Goal: Transaction & Acquisition: Purchase product/service

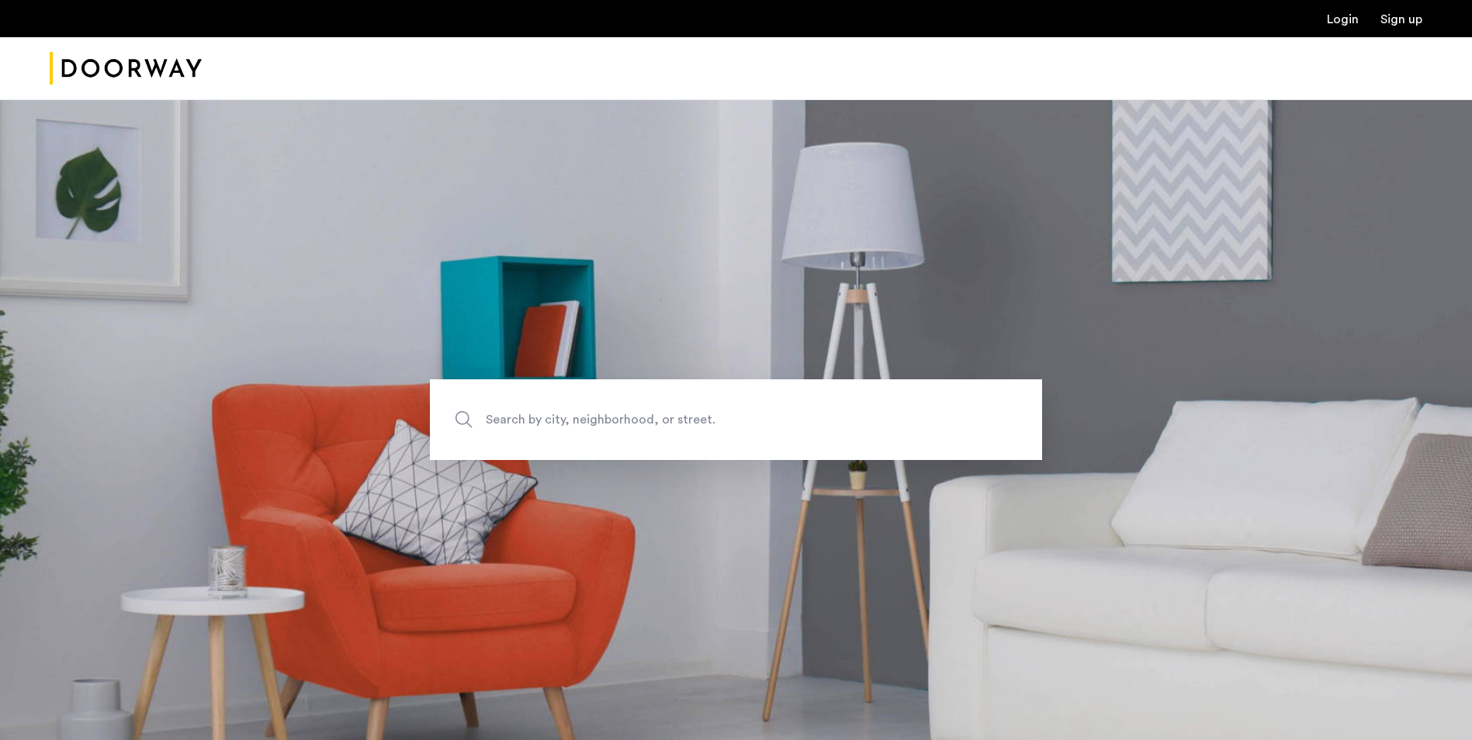
click at [676, 420] on span "Search by city, neighborhood, or street." at bounding box center [700, 420] width 428 height 21
click at [676, 420] on input "Search by city, neighborhood, or street." at bounding box center [736, 419] width 612 height 81
type input "**********"
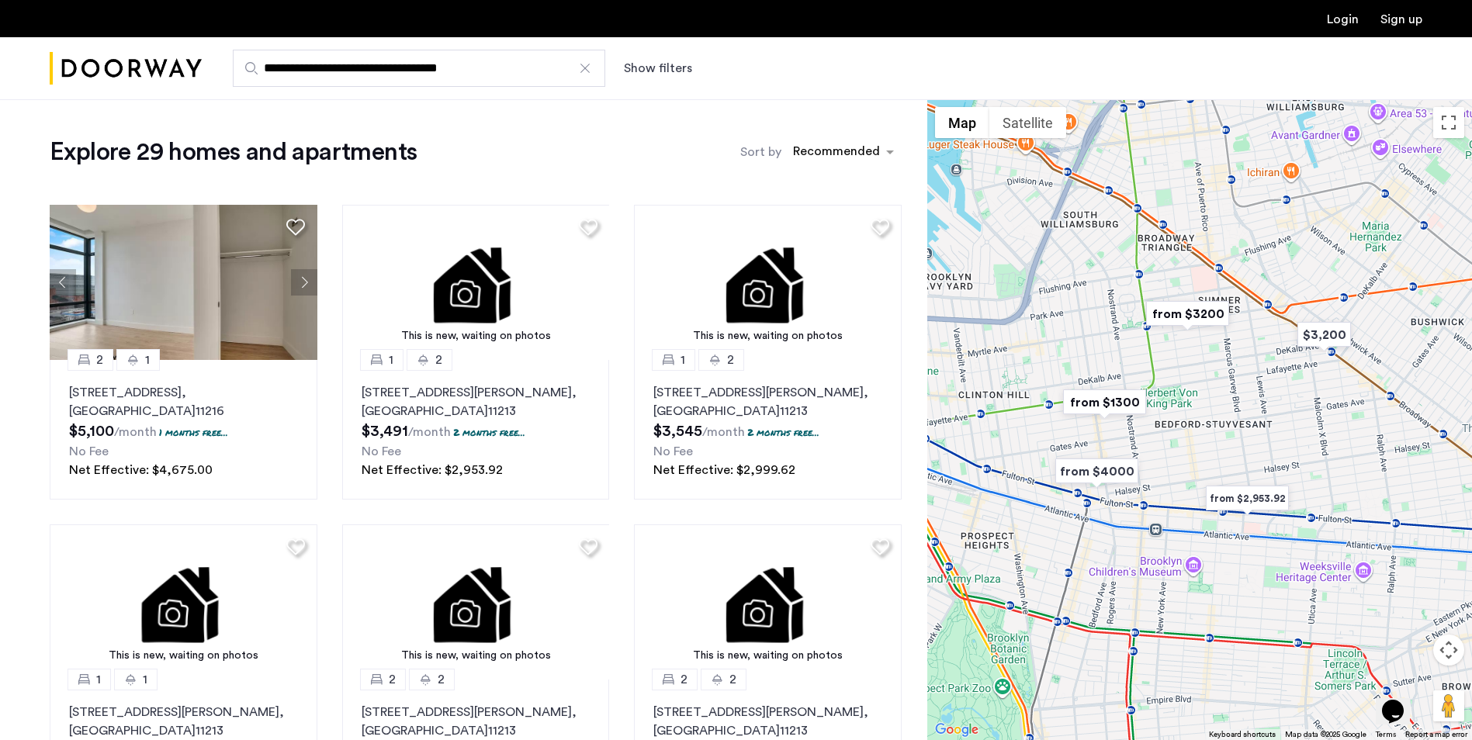
click at [1110, 401] on img "from $1300" at bounding box center [1104, 402] width 95 height 35
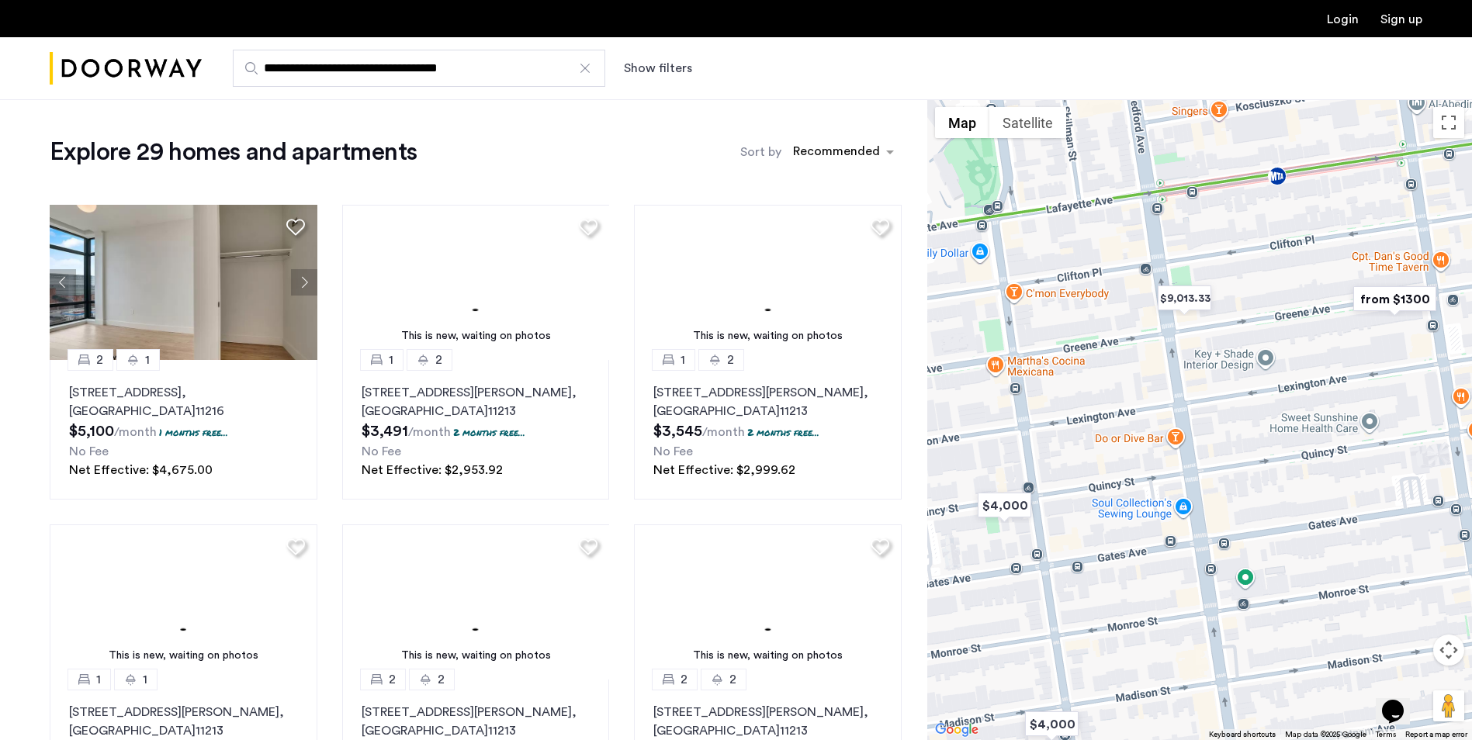
click at [1402, 297] on img "from $1300" at bounding box center [1394, 299] width 95 height 35
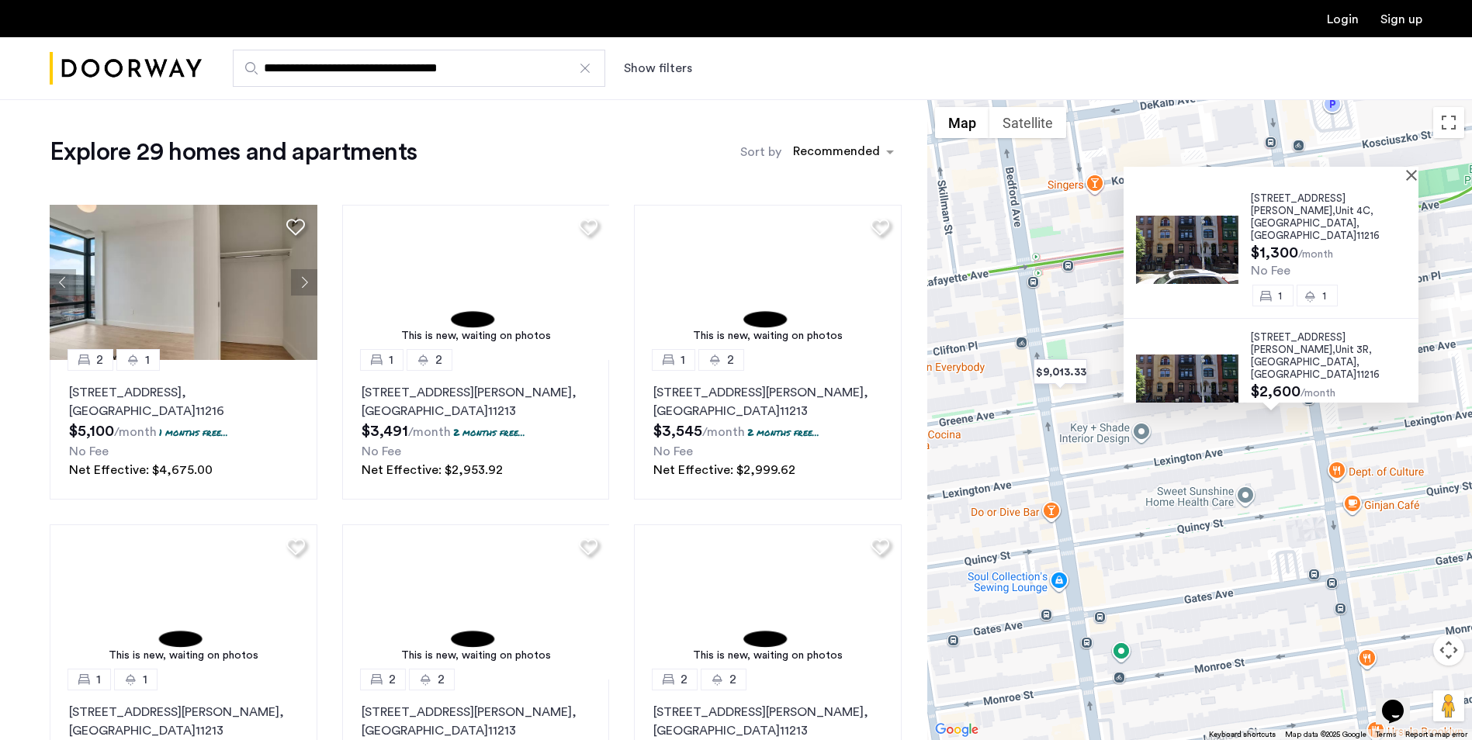
click at [1209, 230] on img at bounding box center [1187, 250] width 102 height 68
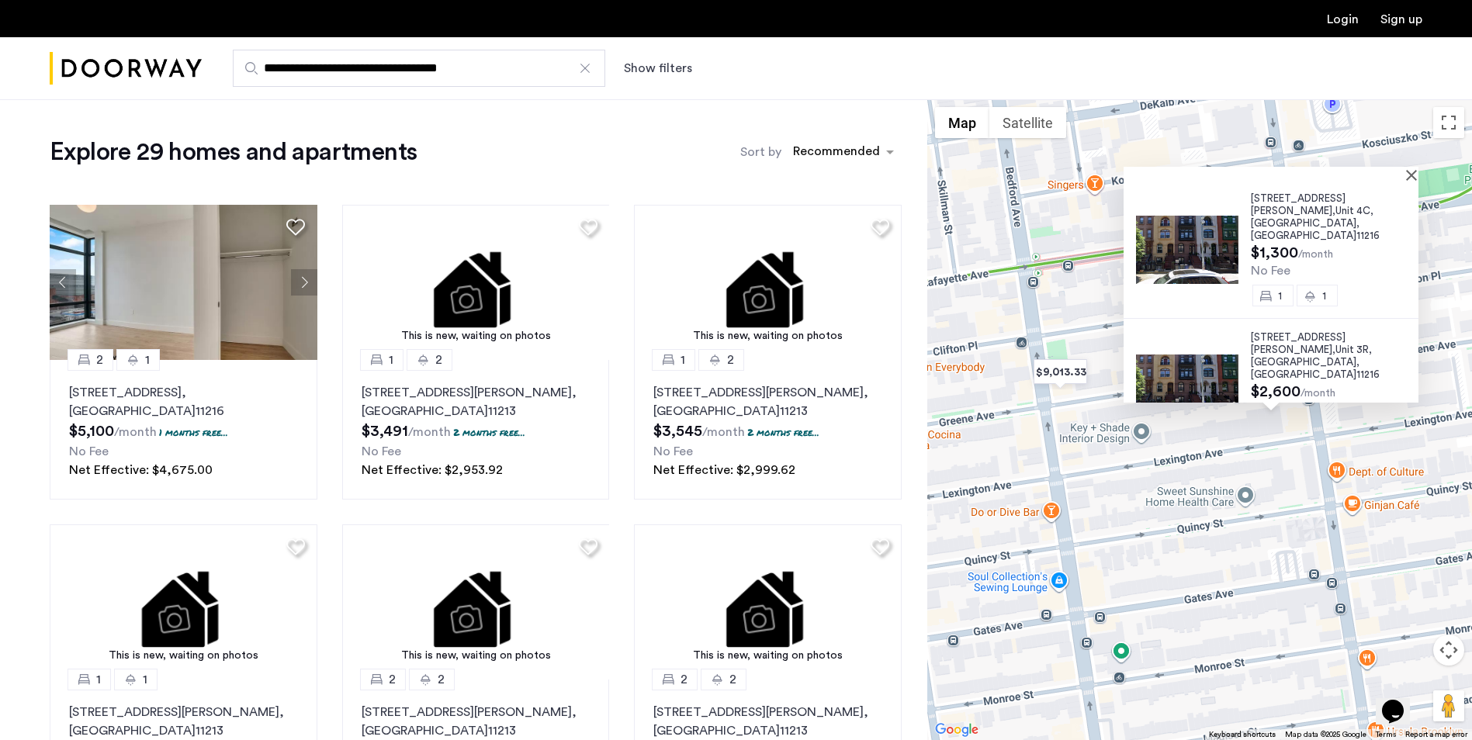
click at [672, 53] on div "**********" at bounding box center [812, 68] width 1220 height 37
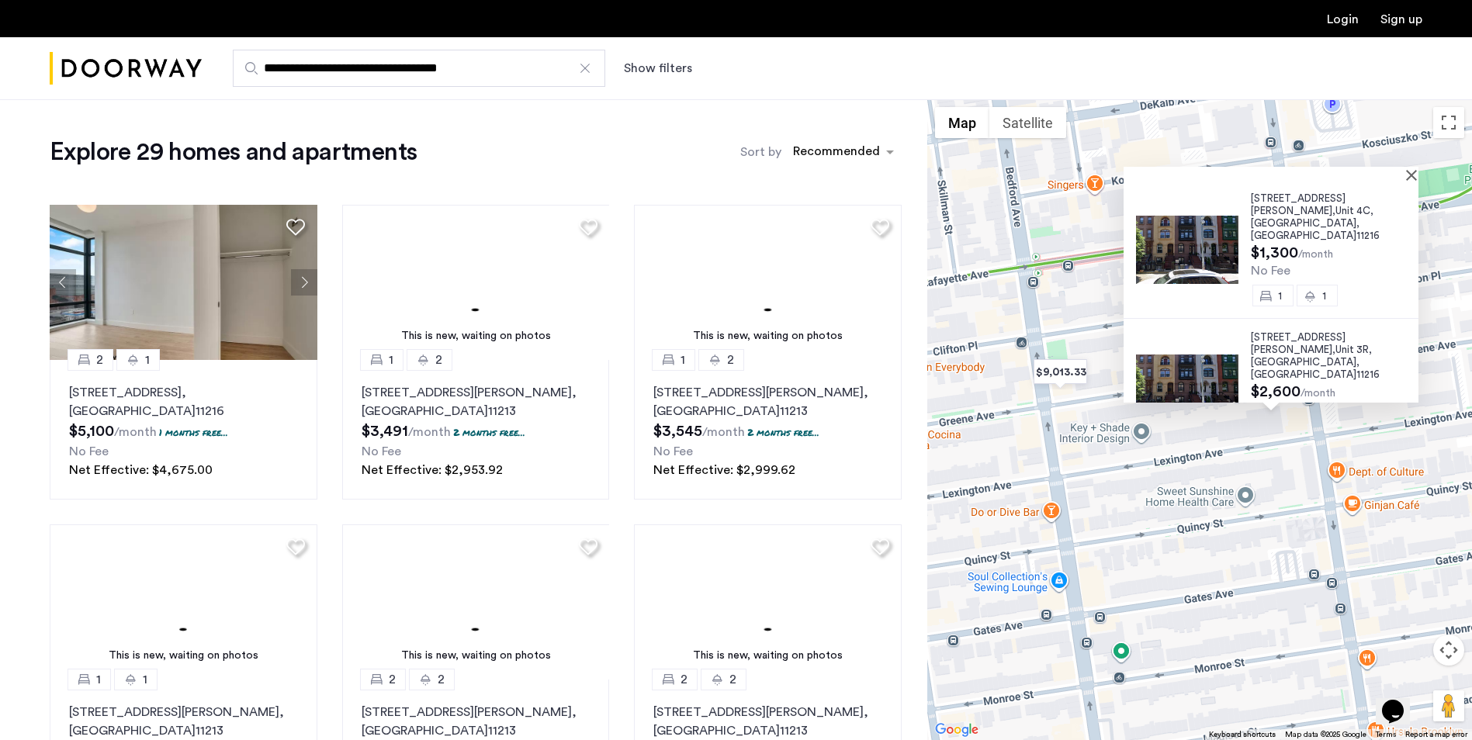
click at [671, 62] on button "Show filters" at bounding box center [658, 68] width 68 height 19
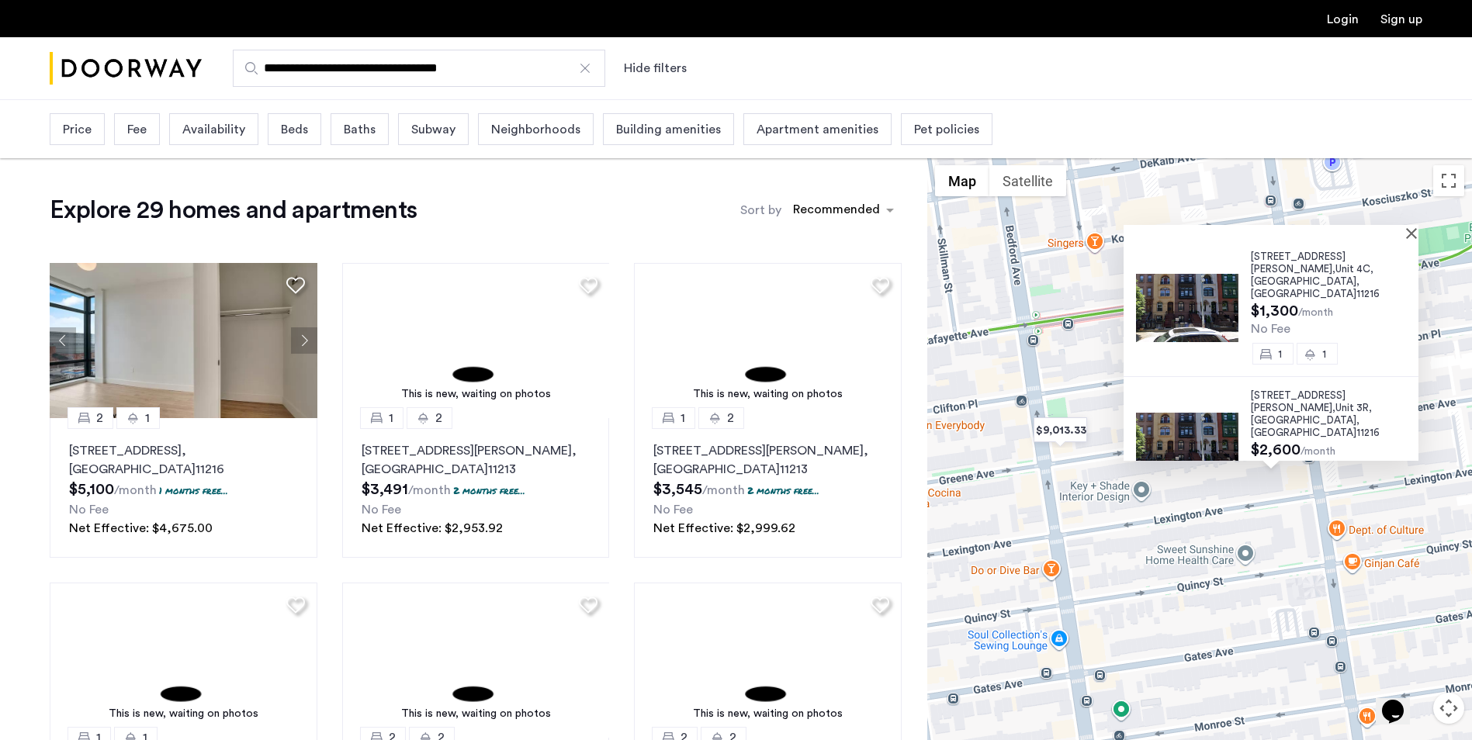
click at [298, 124] on span "Beds" at bounding box center [294, 129] width 27 height 19
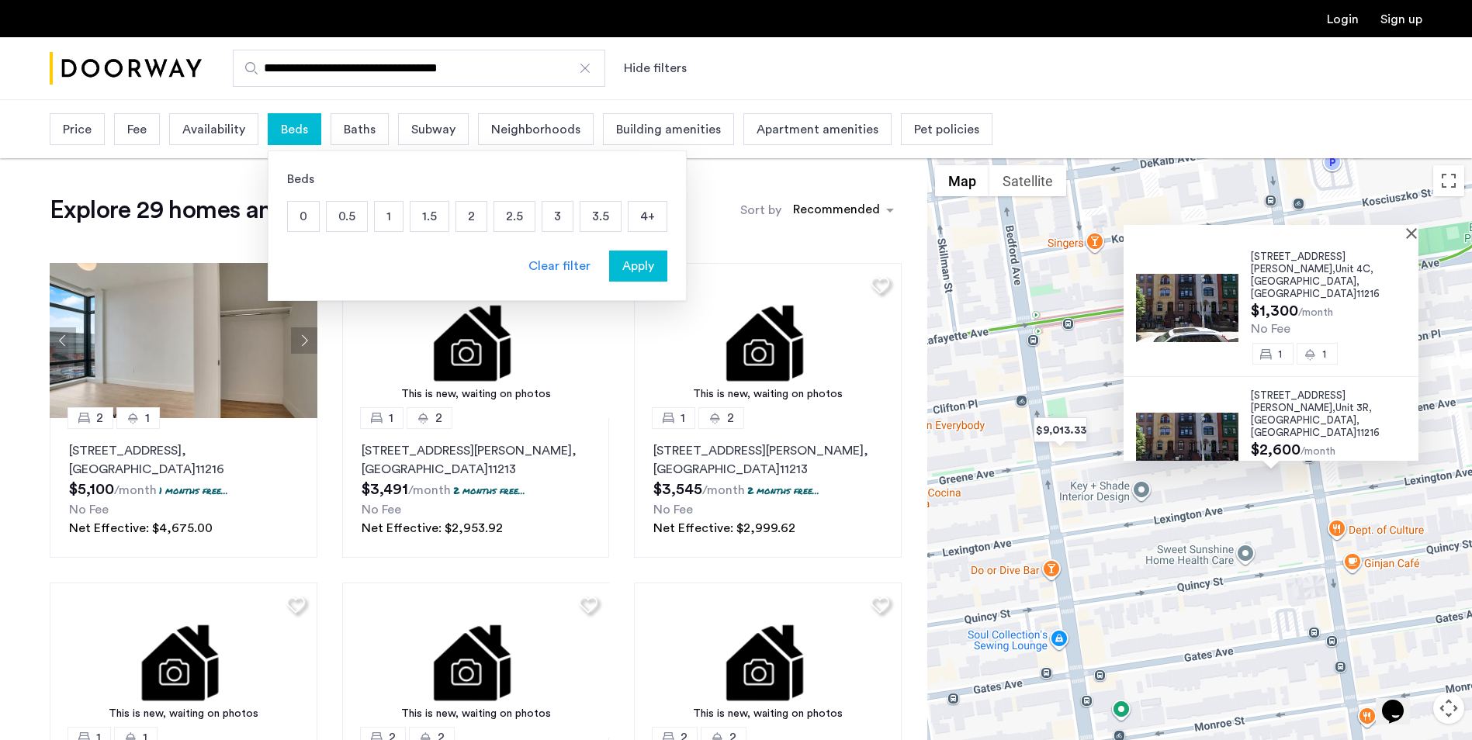
click at [640, 215] on p "4+" at bounding box center [647, 216] width 38 height 29
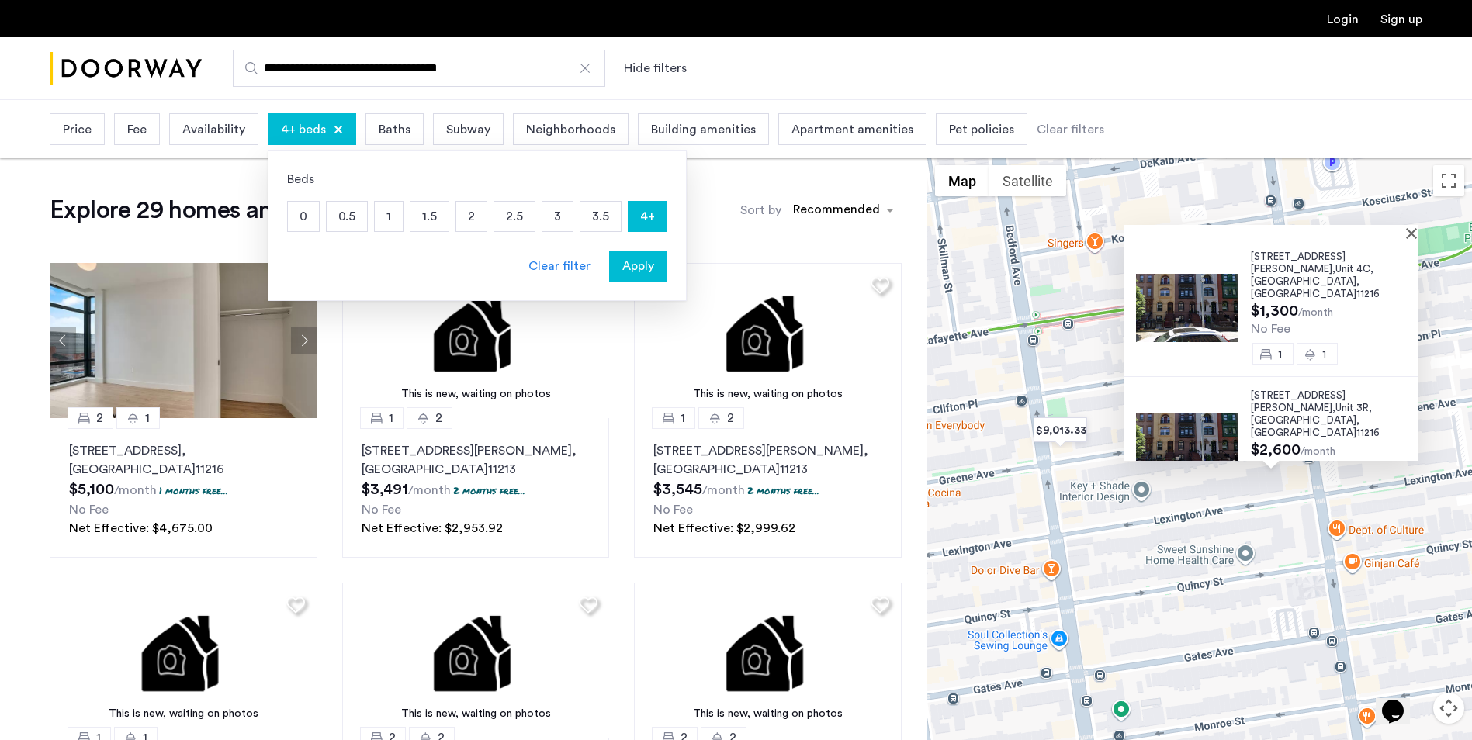
click at [600, 220] on p "3.5" at bounding box center [600, 216] width 40 height 29
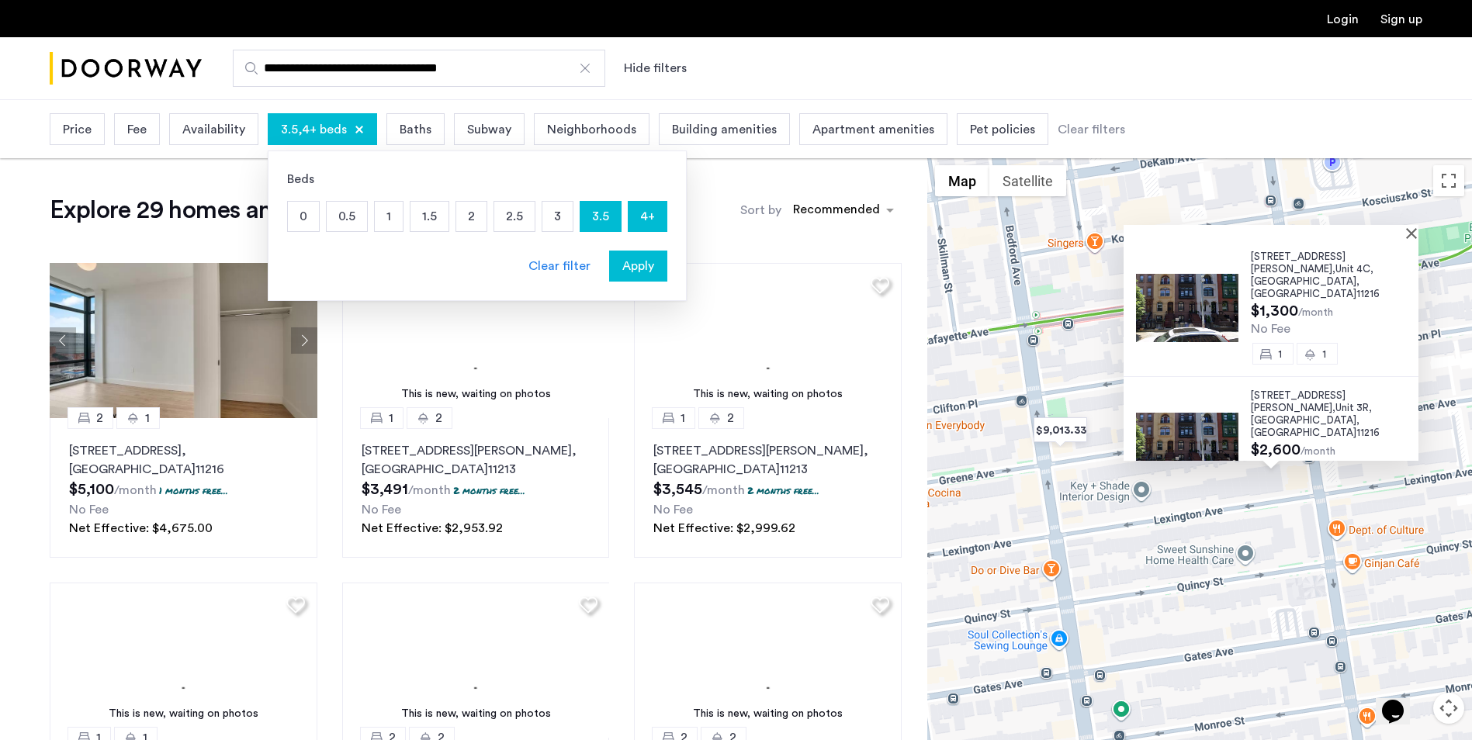
click at [628, 266] on span "Apply" at bounding box center [638, 266] width 32 height 19
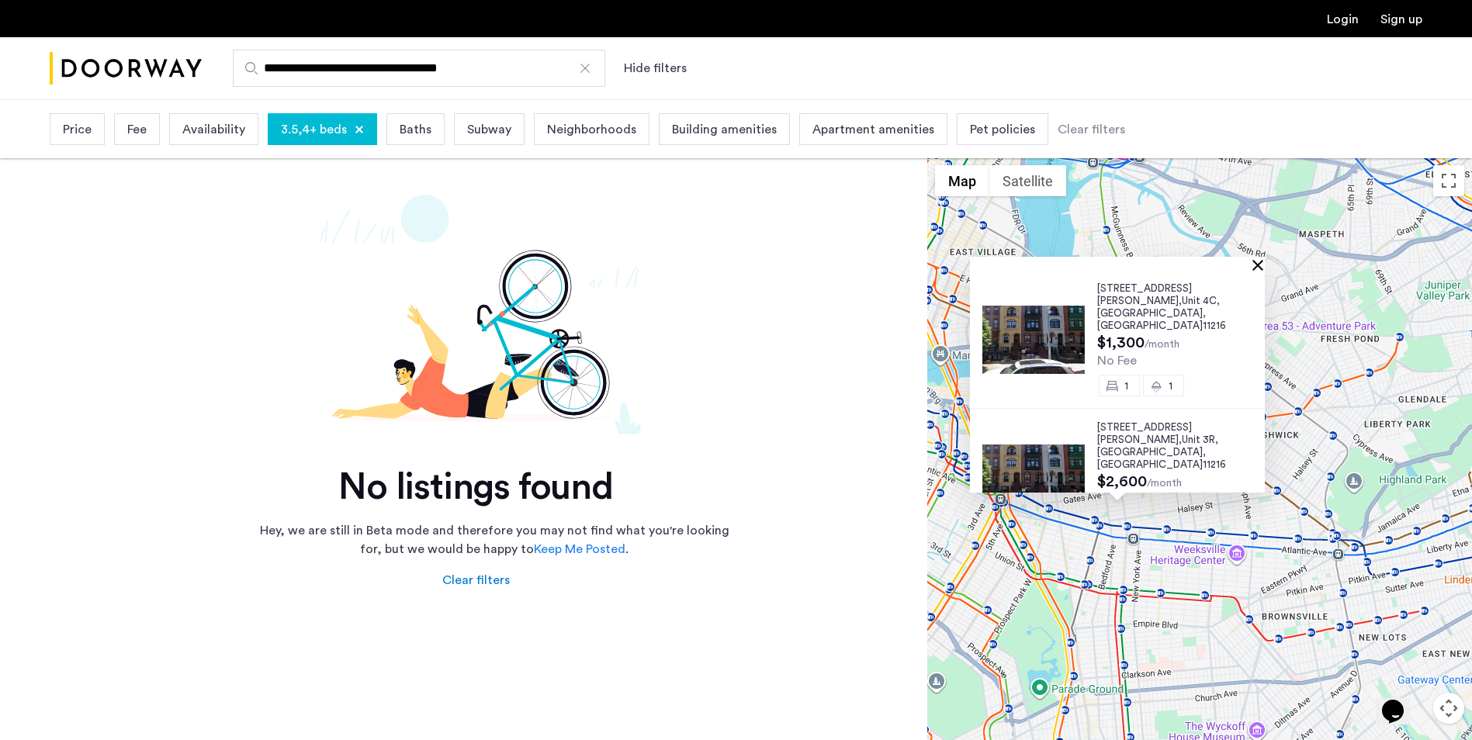
click at [1263, 265] on button "Close" at bounding box center [1260, 264] width 11 height 11
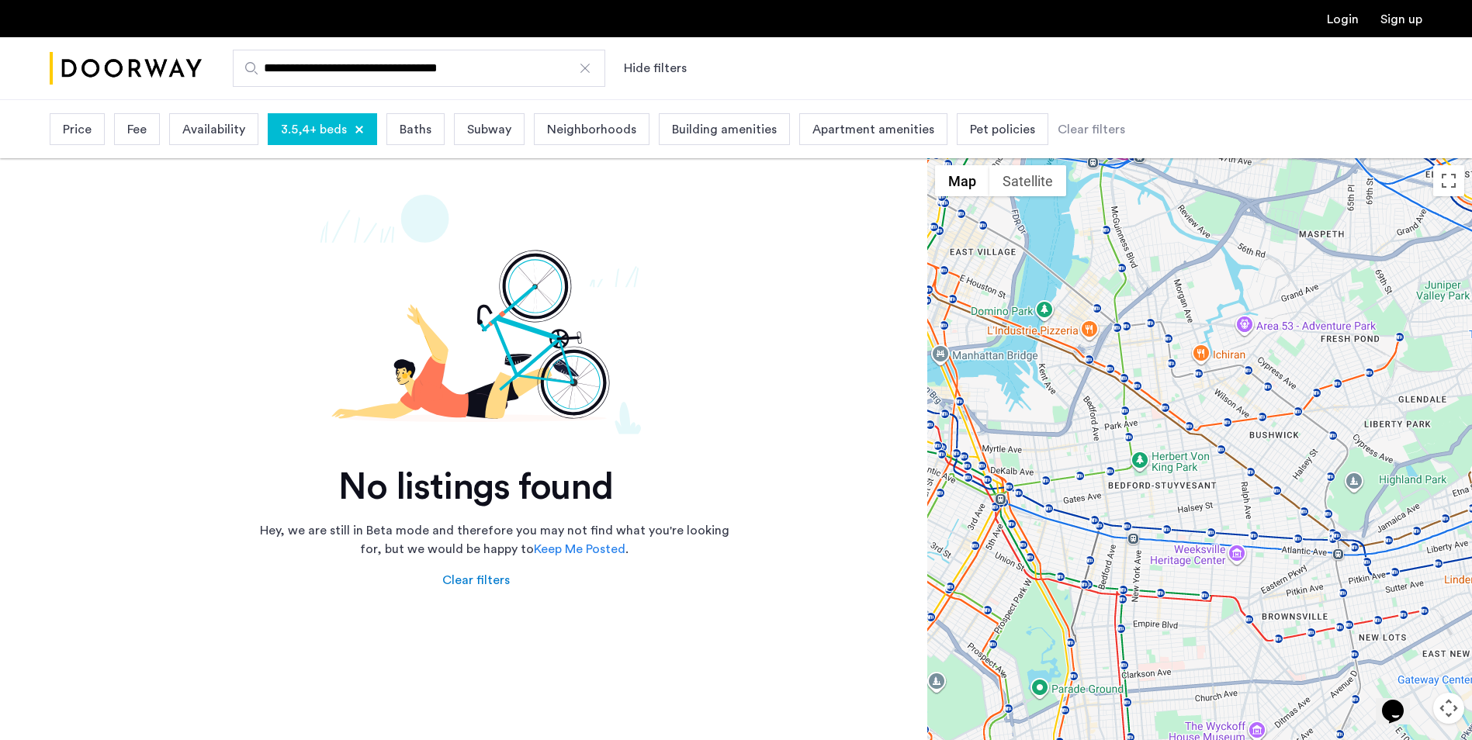
click at [578, 133] on span "Neighborhoods" at bounding box center [591, 129] width 89 height 19
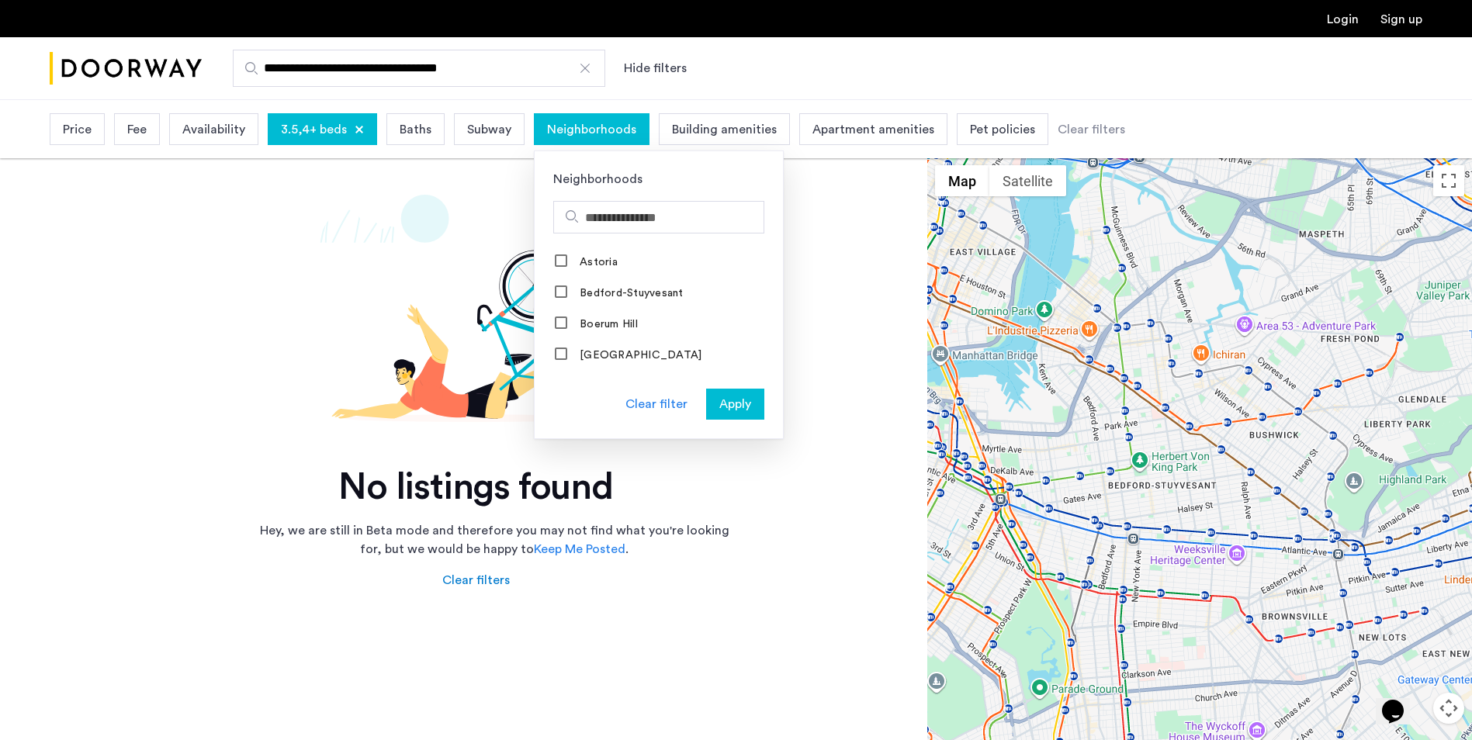
drag, startPoint x: 1192, startPoint y: 535, endPoint x: 1121, endPoint y: 500, distance: 79.8
click at [1121, 500] on app-root "**********" at bounding box center [736, 717] width 1472 height 1434
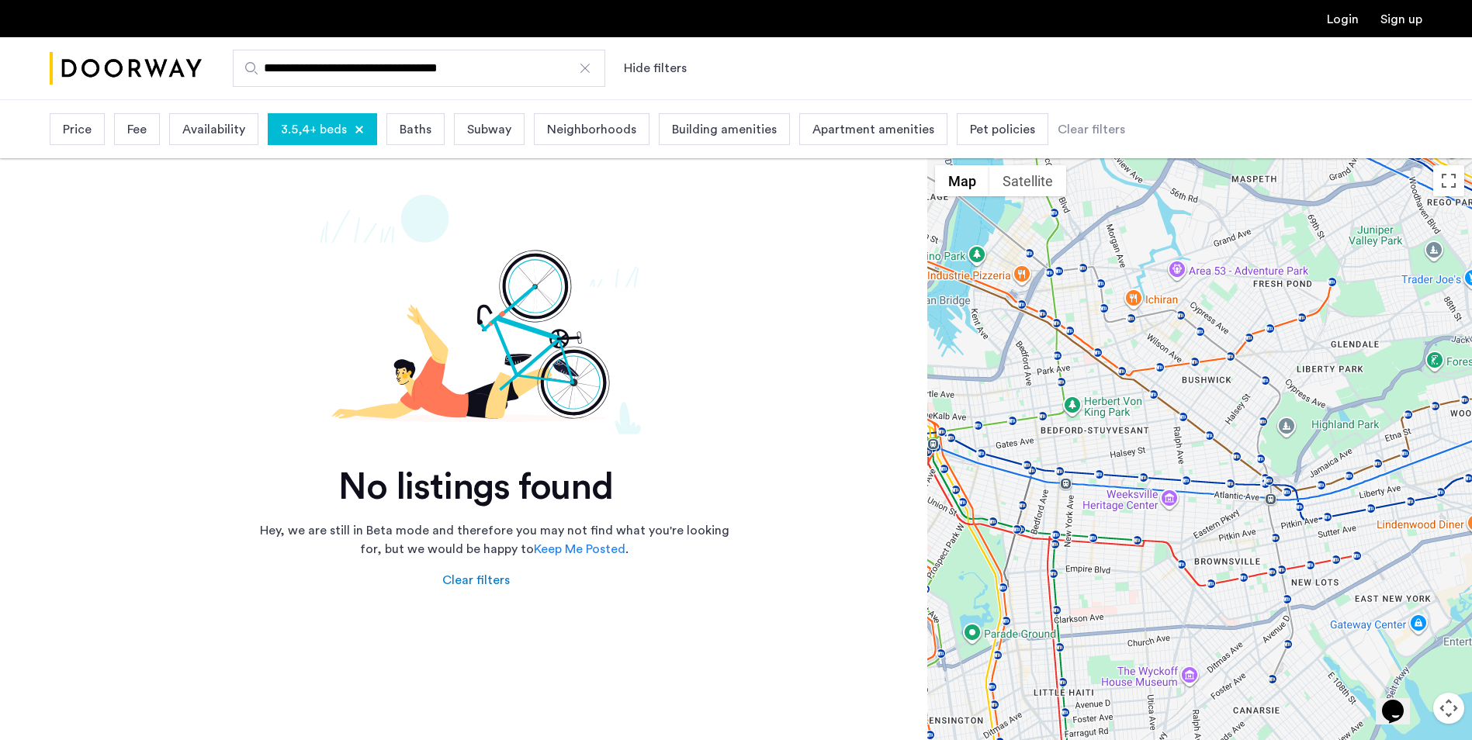
drag, startPoint x: 1178, startPoint y: 542, endPoint x: 1111, endPoint y: 486, distance: 88.1
click at [1111, 486] on div at bounding box center [1199, 477] width 545 height 641
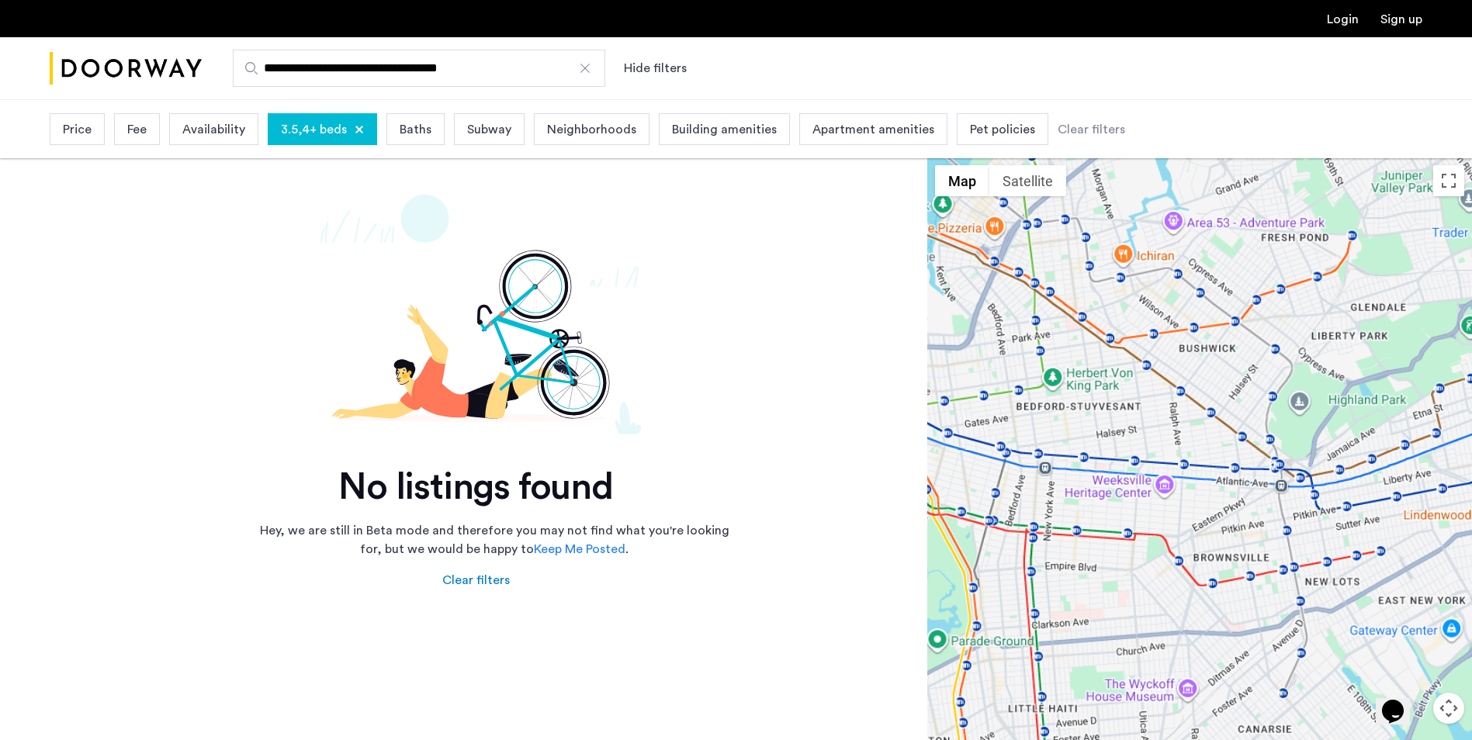
drag, startPoint x: 1106, startPoint y: 499, endPoint x: 1113, endPoint y: 495, distance: 8.0
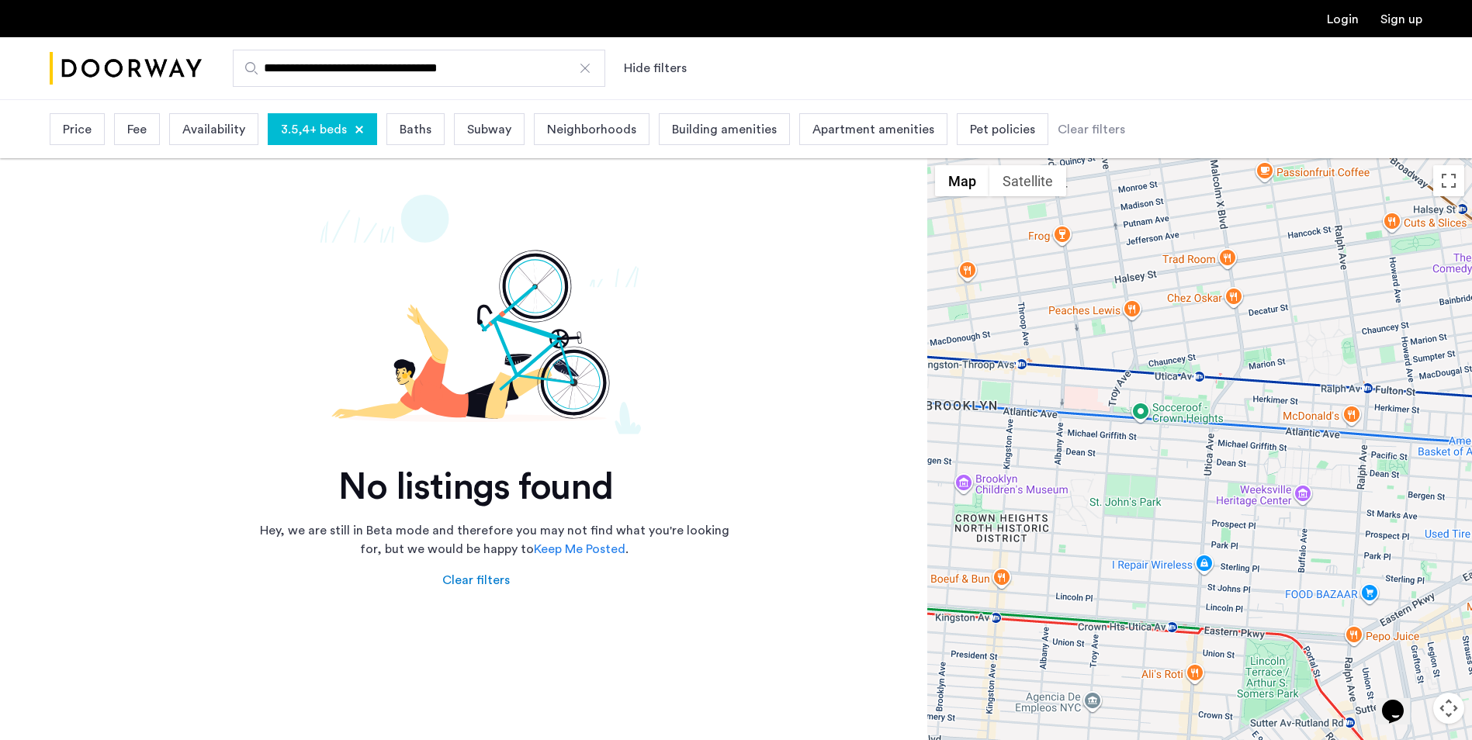
scroll to position [2, 0]
click at [590, 71] on div at bounding box center [585, 69] width 16 height 16
click at [590, 71] on input "**********" at bounding box center [419, 68] width 372 height 37
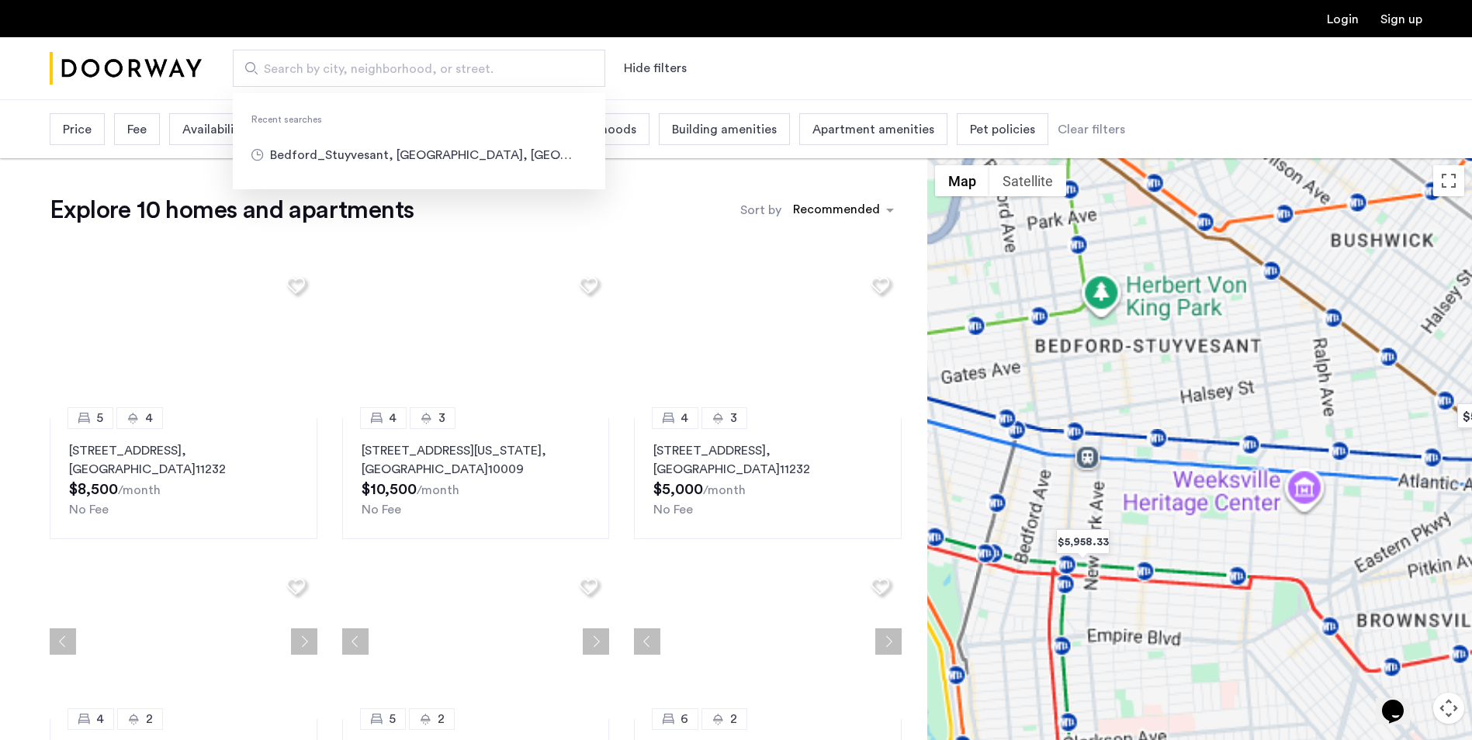
click at [479, 59] on input "Search by city, neighborhood, or street." at bounding box center [419, 68] width 372 height 37
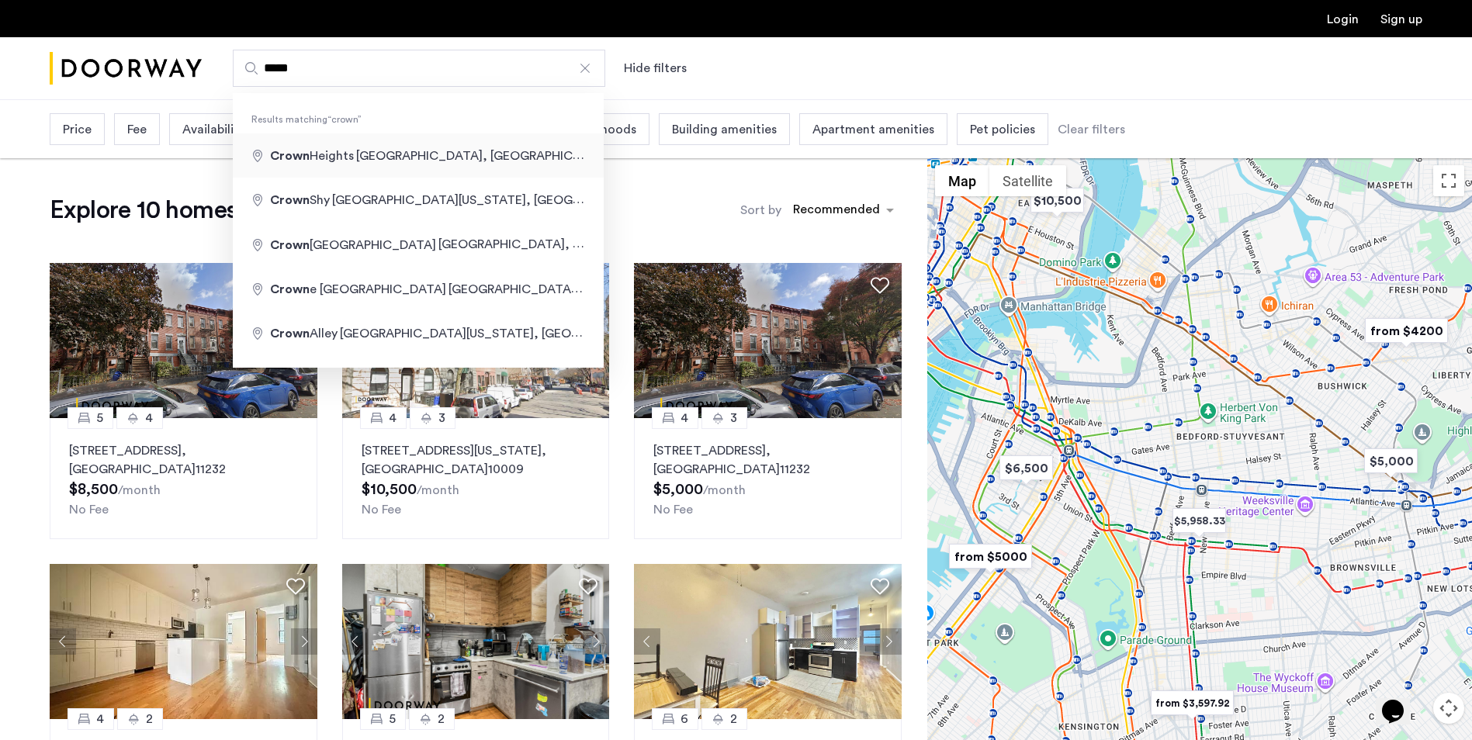
type input "**********"
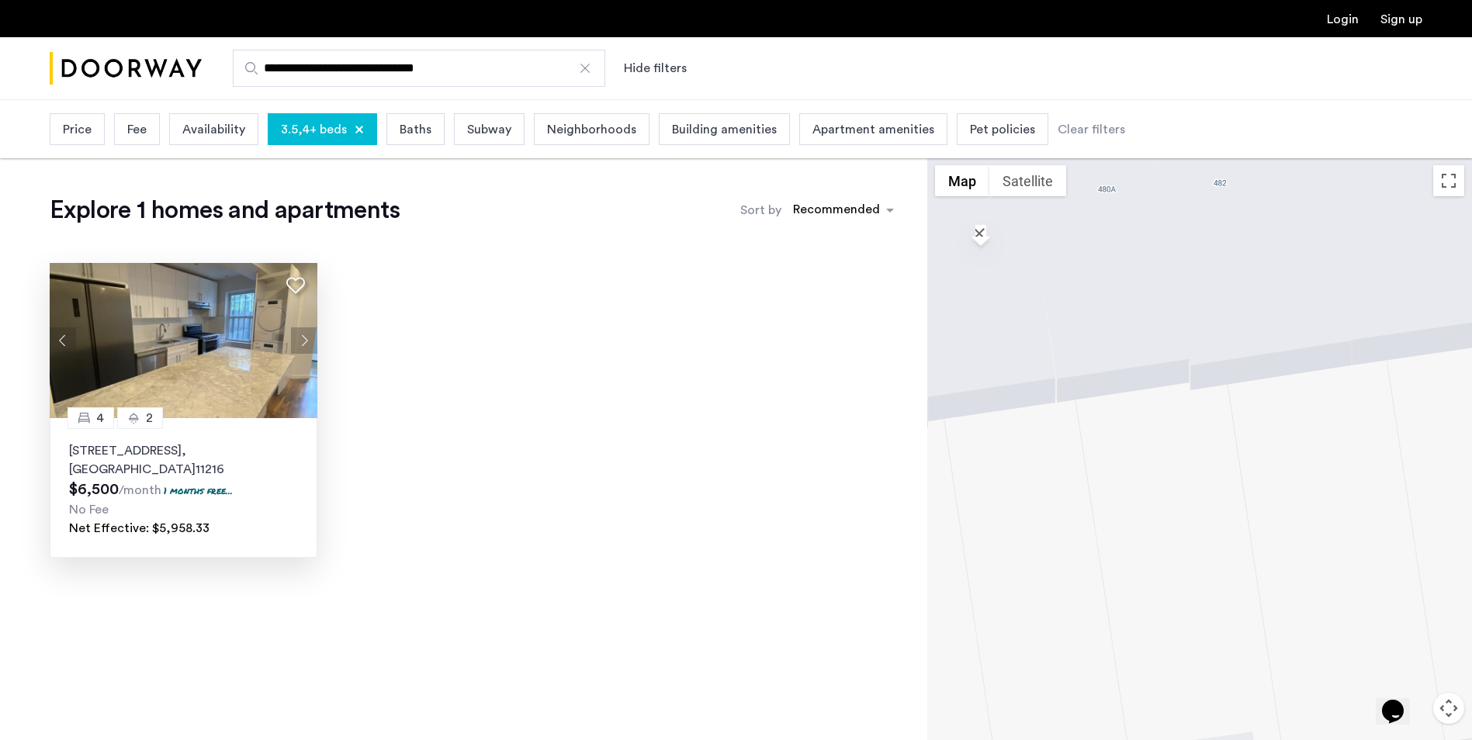
click at [302, 337] on button "Next apartment" at bounding box center [304, 340] width 26 height 26
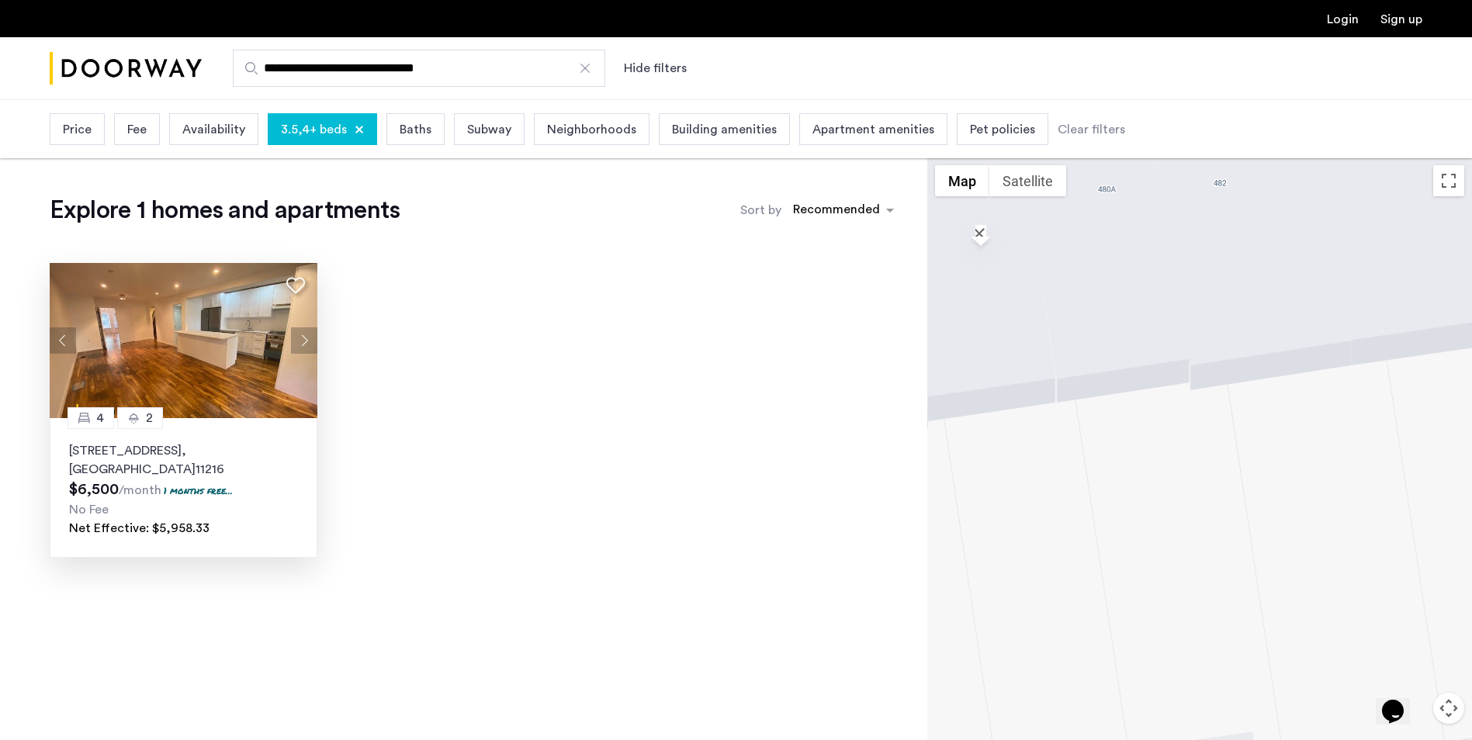
click at [302, 337] on button "Next apartment" at bounding box center [304, 340] width 26 height 26
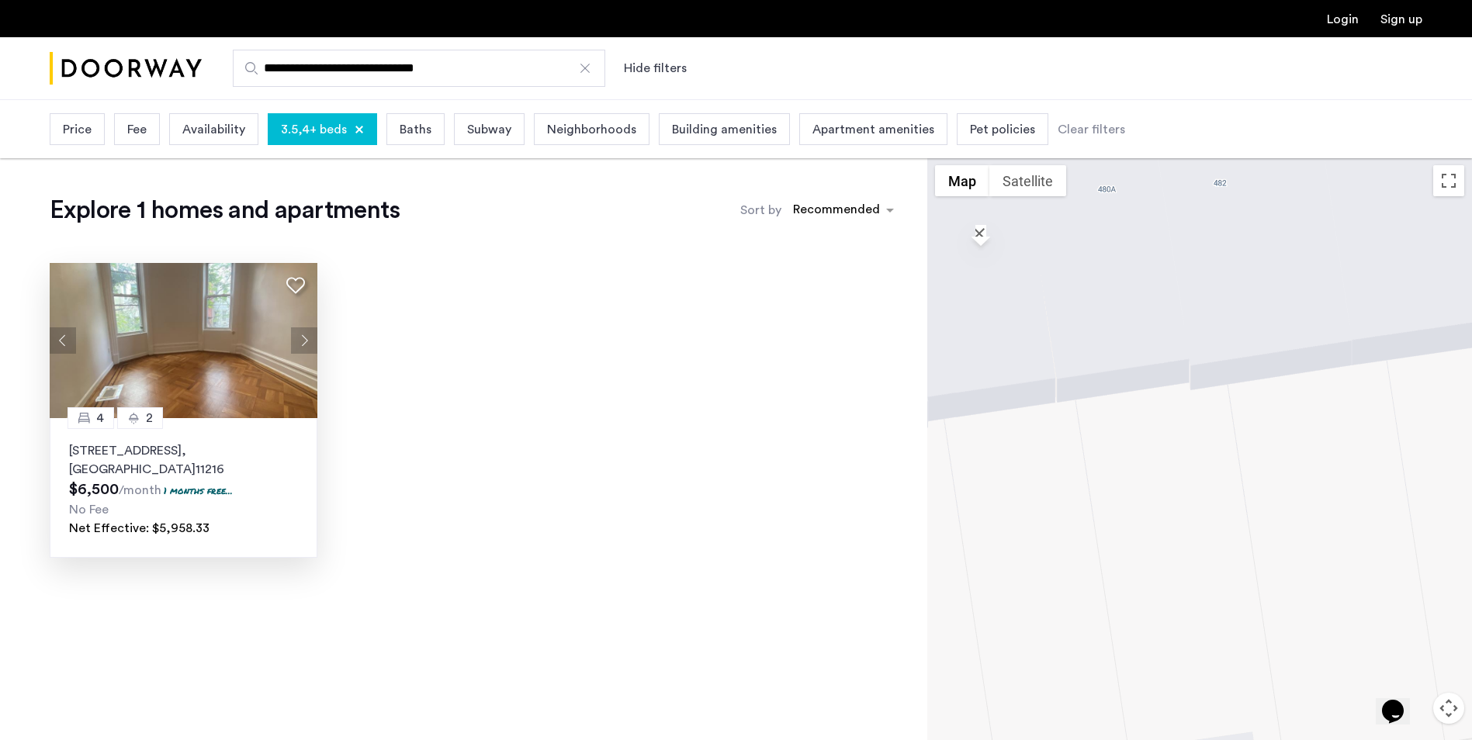
click at [302, 337] on button "Next apartment" at bounding box center [304, 340] width 26 height 26
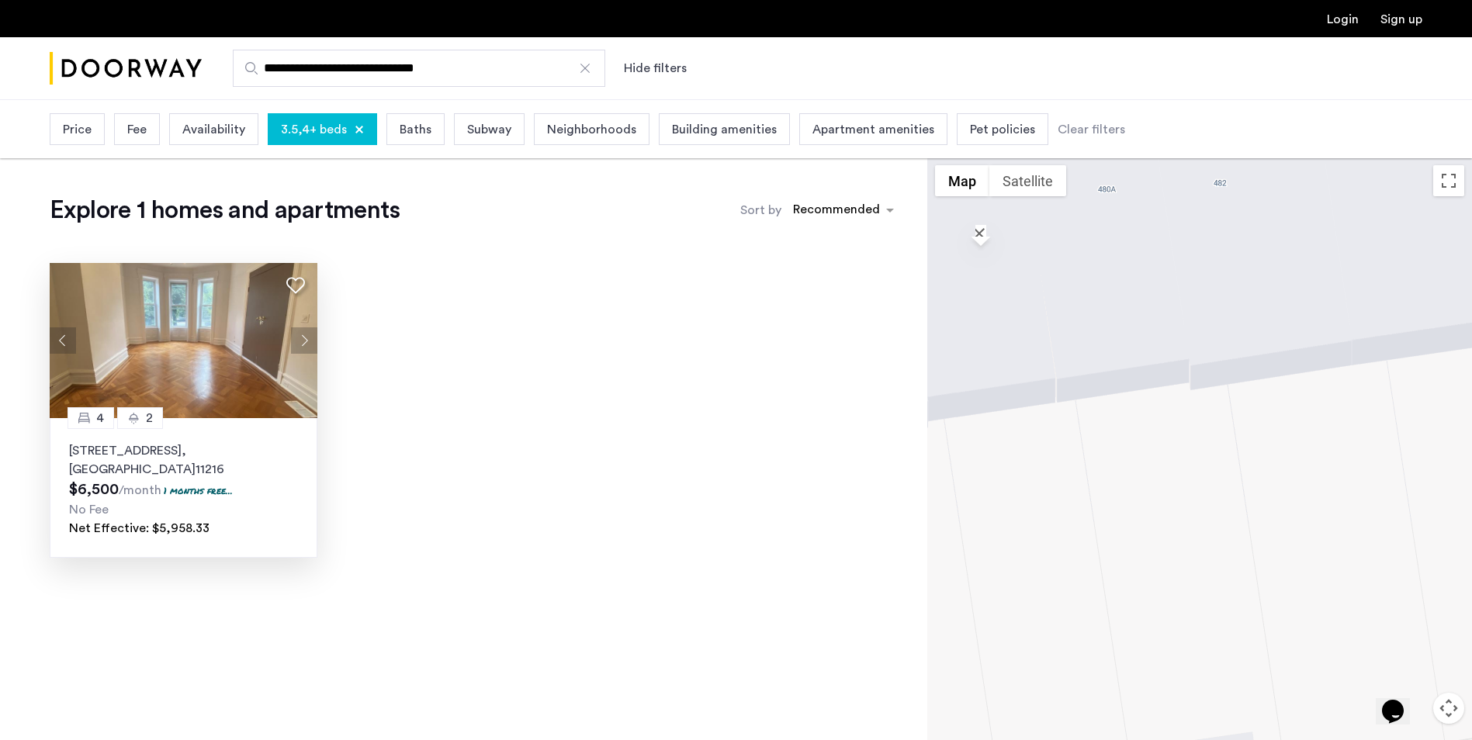
click at [302, 337] on button "Next apartment" at bounding box center [304, 340] width 26 height 26
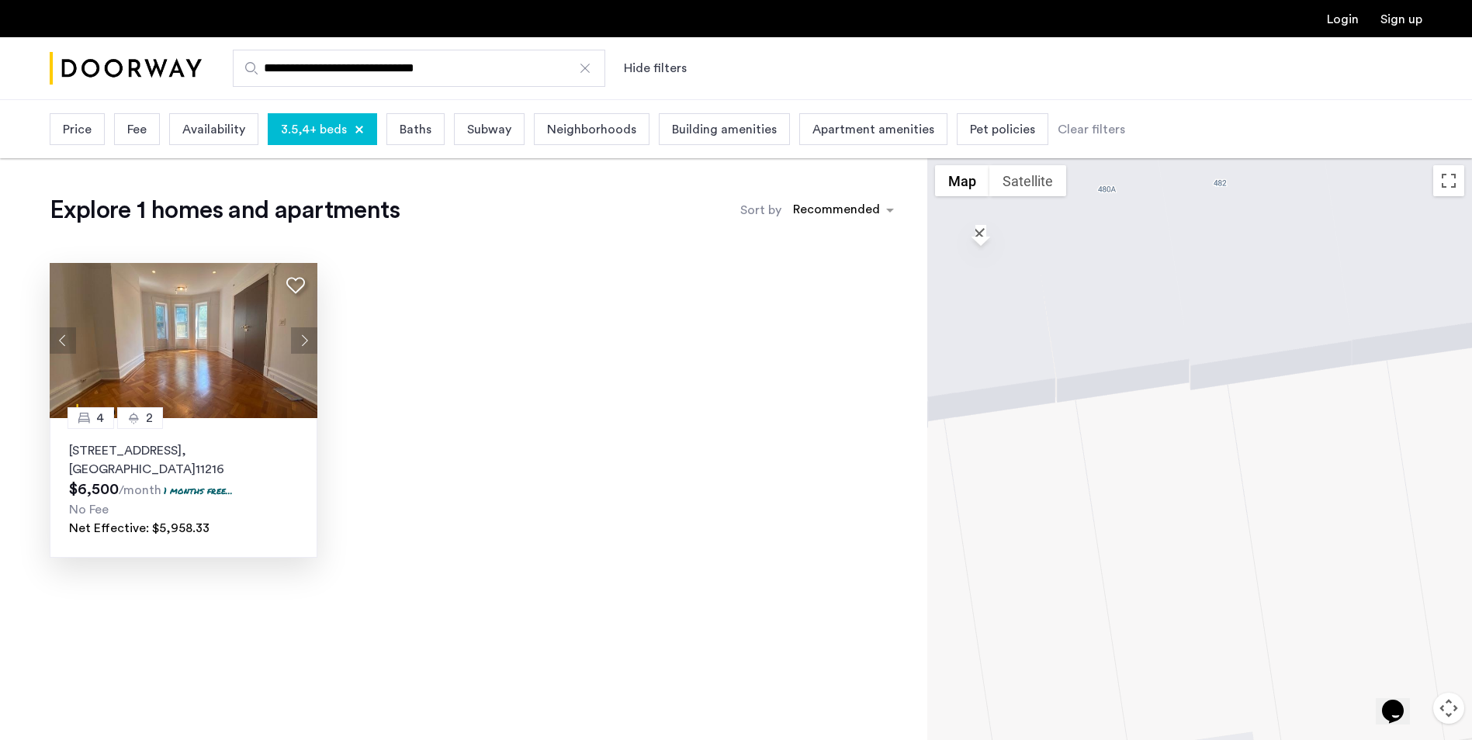
click at [302, 337] on button "Next apartment" at bounding box center [304, 340] width 26 height 26
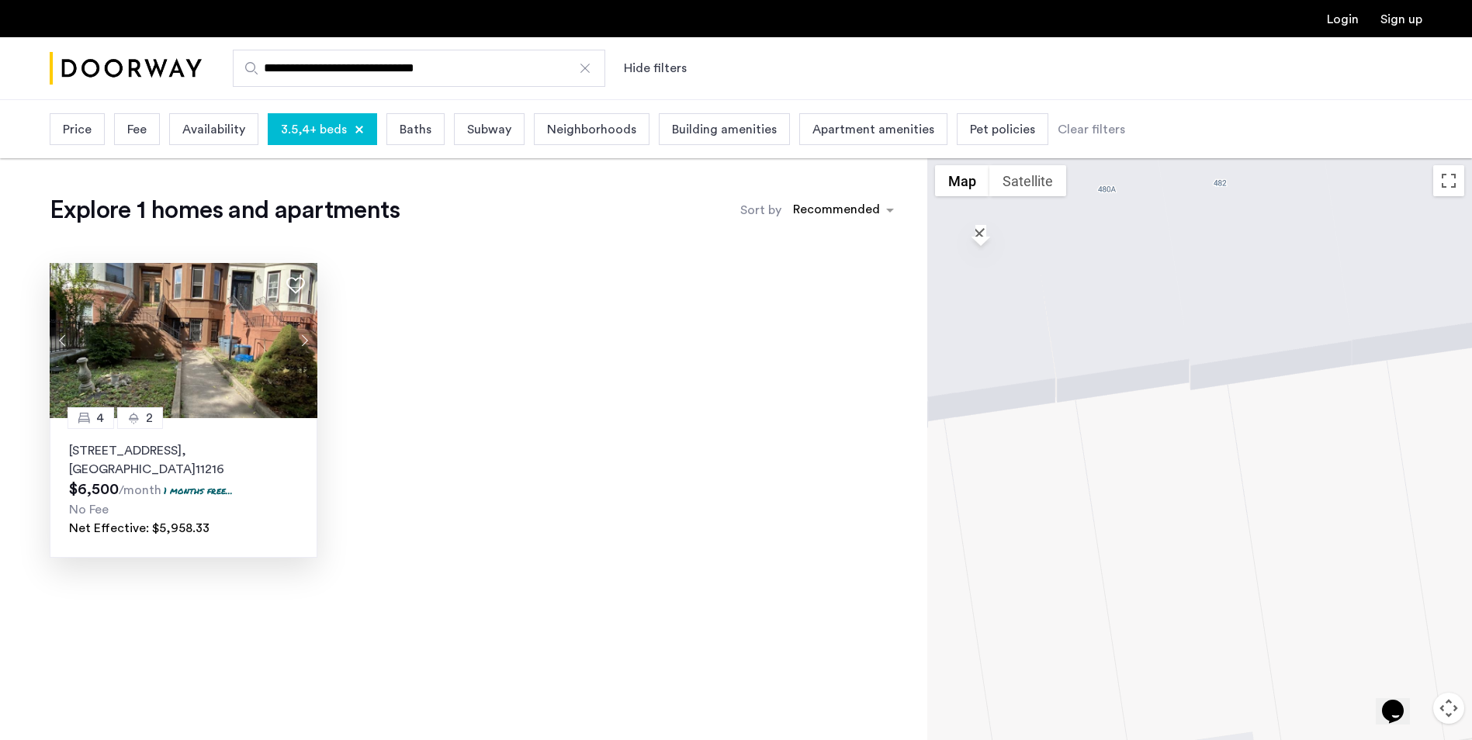
click at [182, 360] on img at bounding box center [184, 340] width 268 height 155
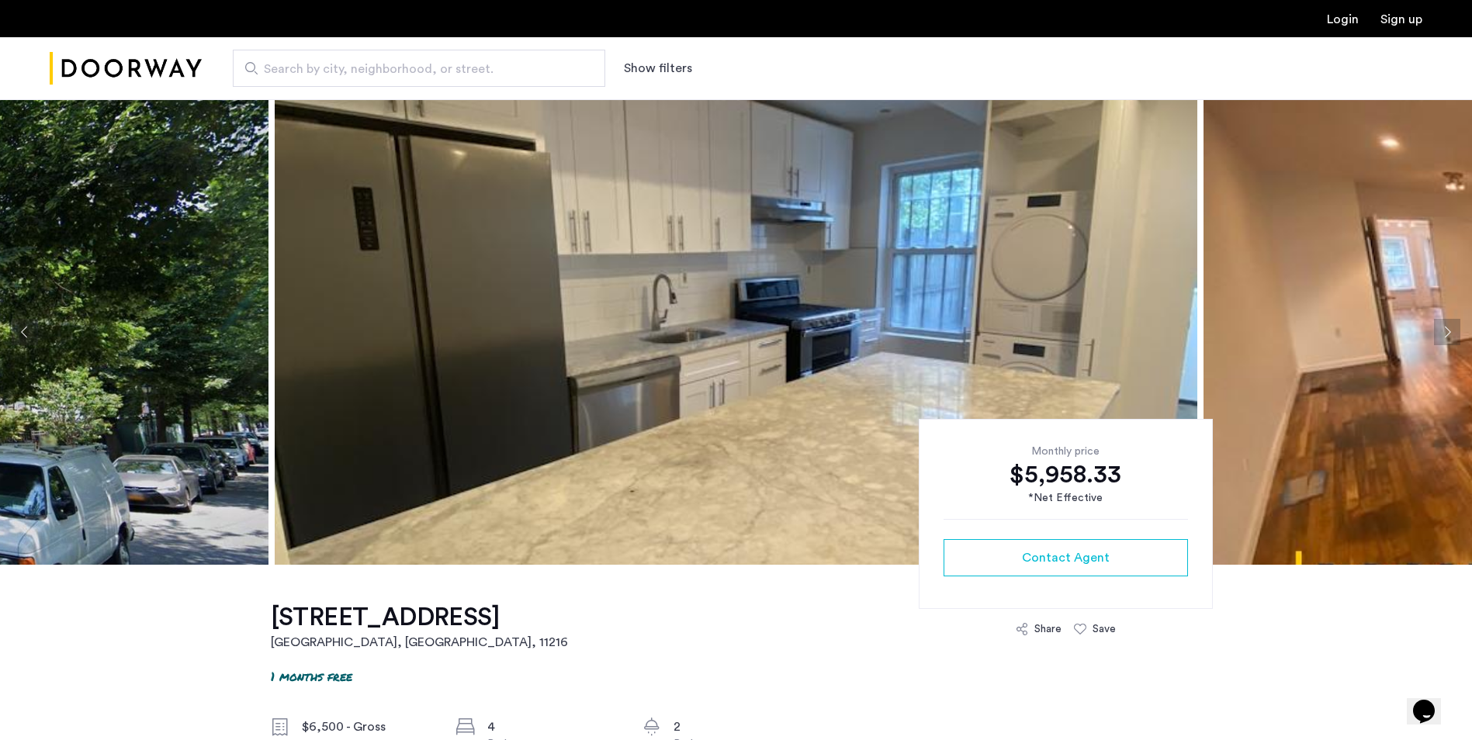
click at [1440, 328] on button "Next apartment" at bounding box center [1447, 332] width 26 height 26
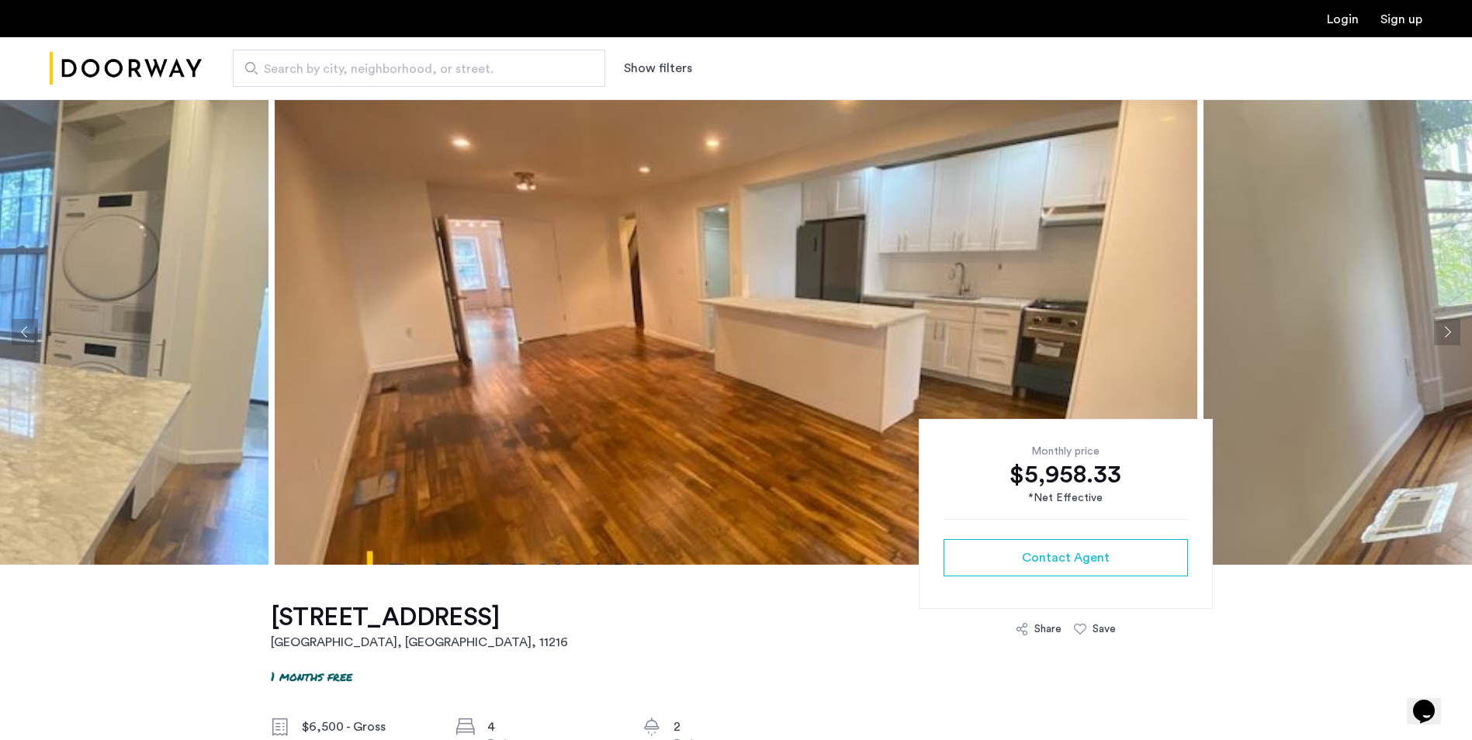
click at [1440, 328] on button "Next apartment" at bounding box center [1447, 332] width 26 height 26
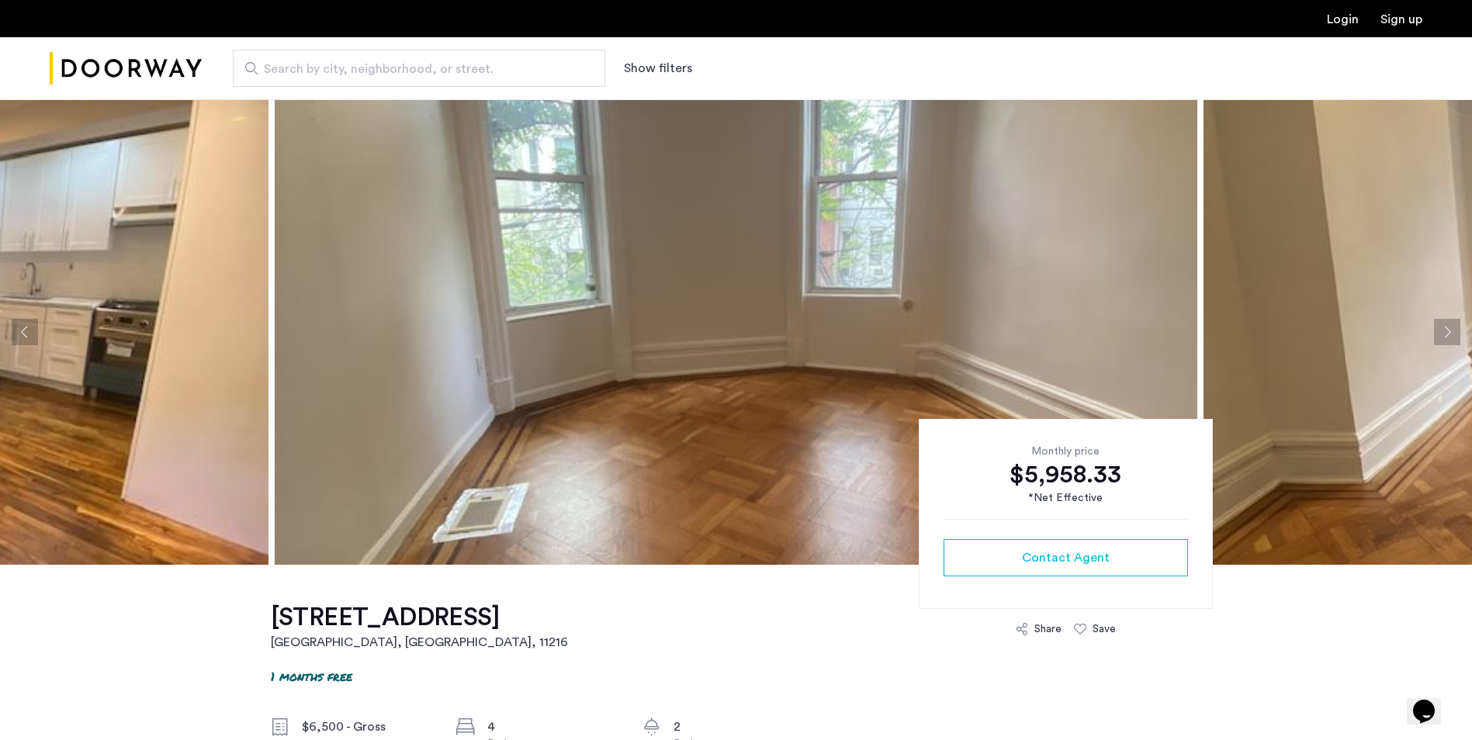
click at [1440, 328] on button "Next apartment" at bounding box center [1447, 332] width 26 height 26
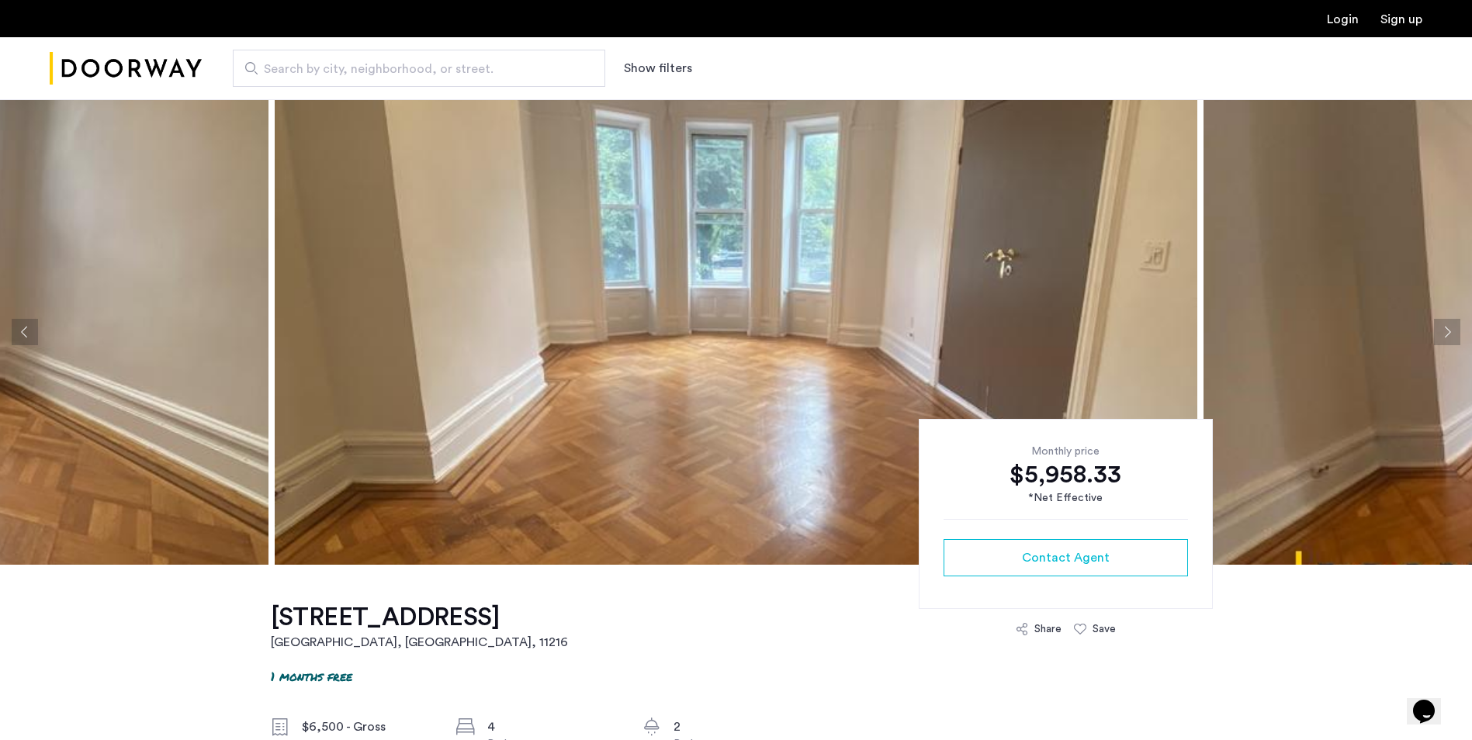
click at [1440, 328] on button "Next apartment" at bounding box center [1447, 332] width 26 height 26
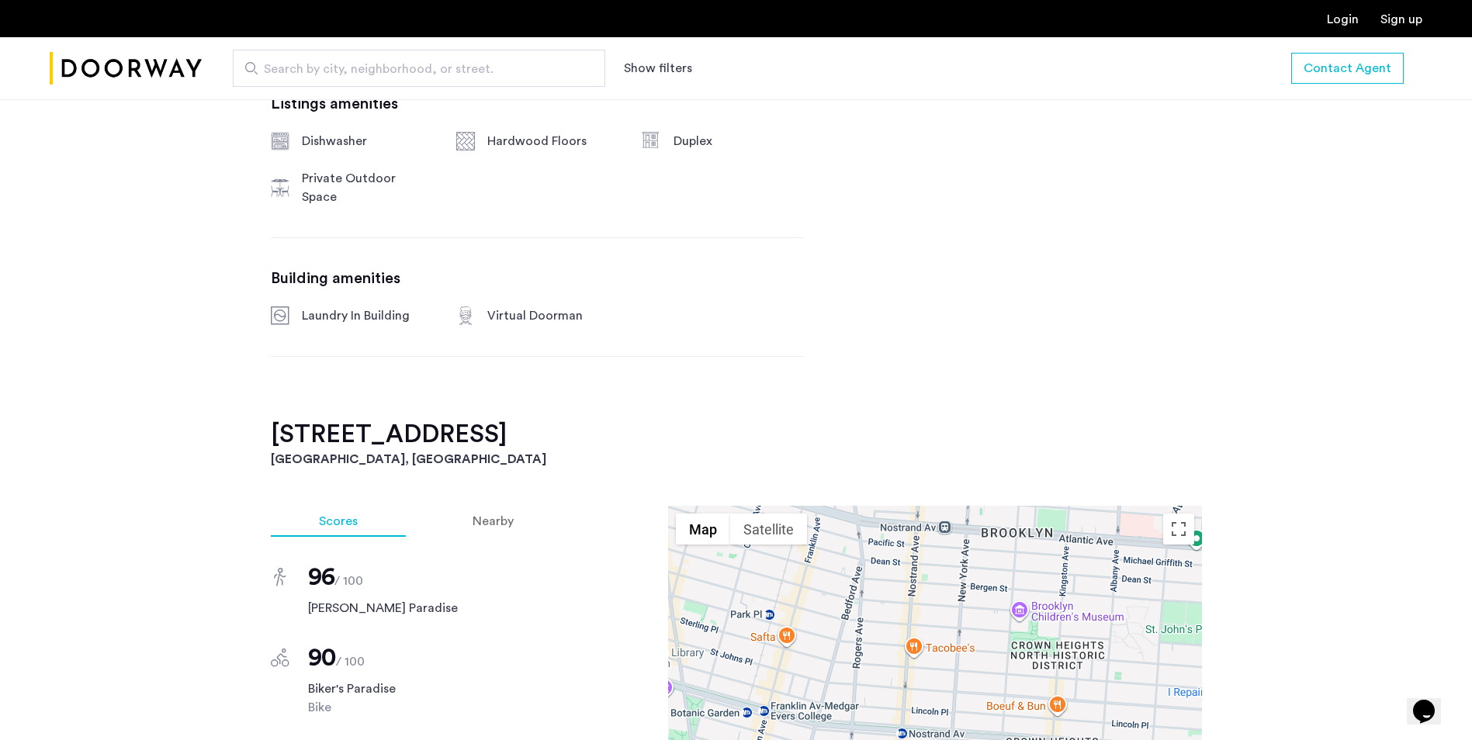
scroll to position [1164, 0]
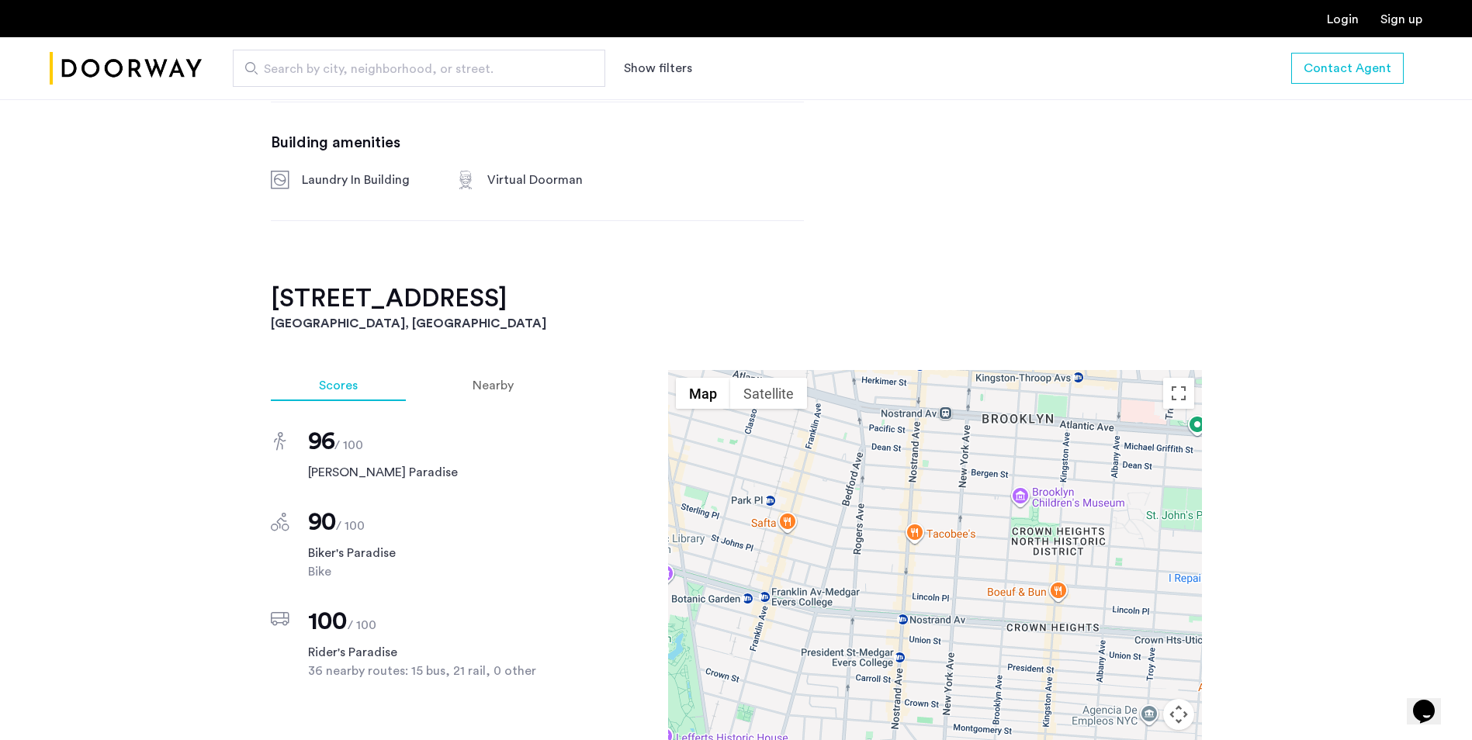
drag, startPoint x: 960, startPoint y: 518, endPoint x: 960, endPoint y: 544, distance: 25.6
click at [960, 544] on div at bounding box center [935, 587] width 534 height 434
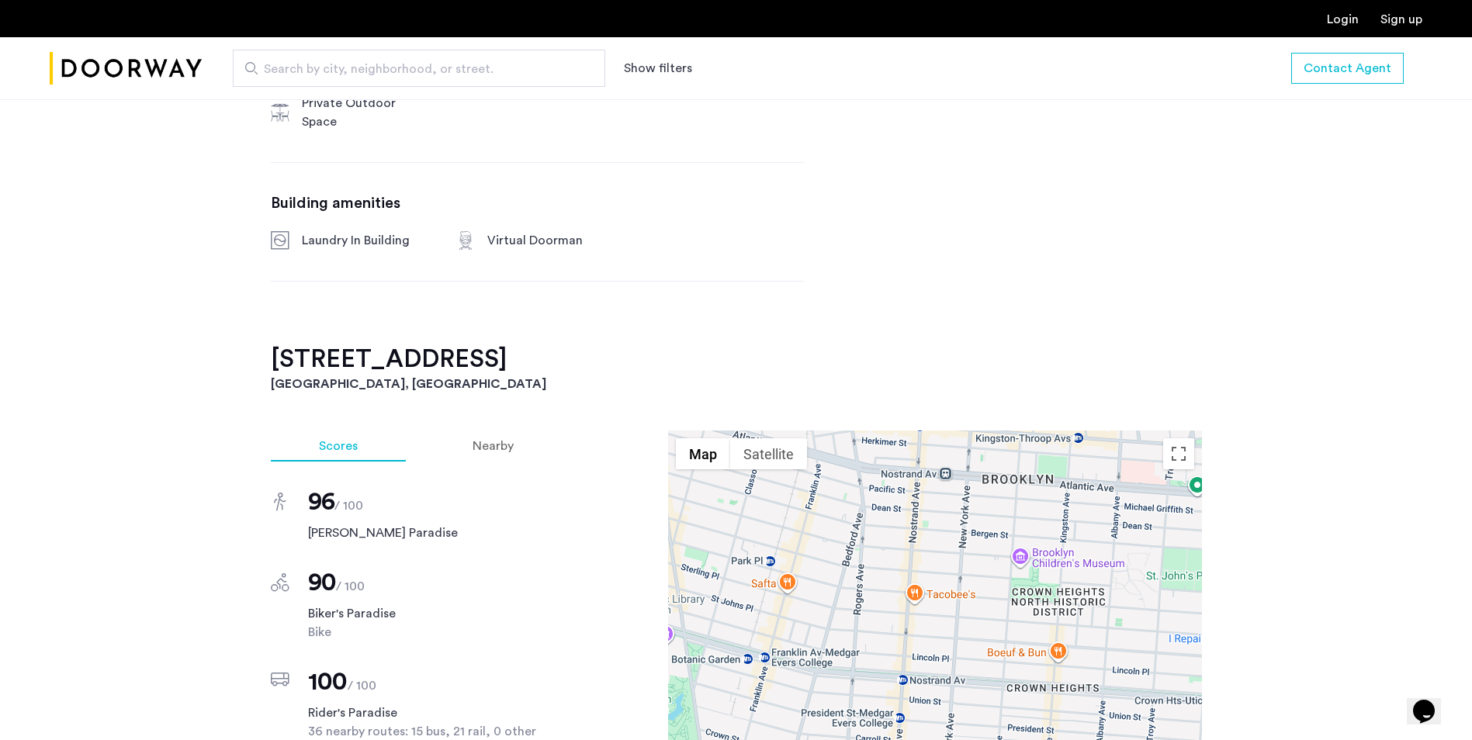
scroll to position [1086, 0]
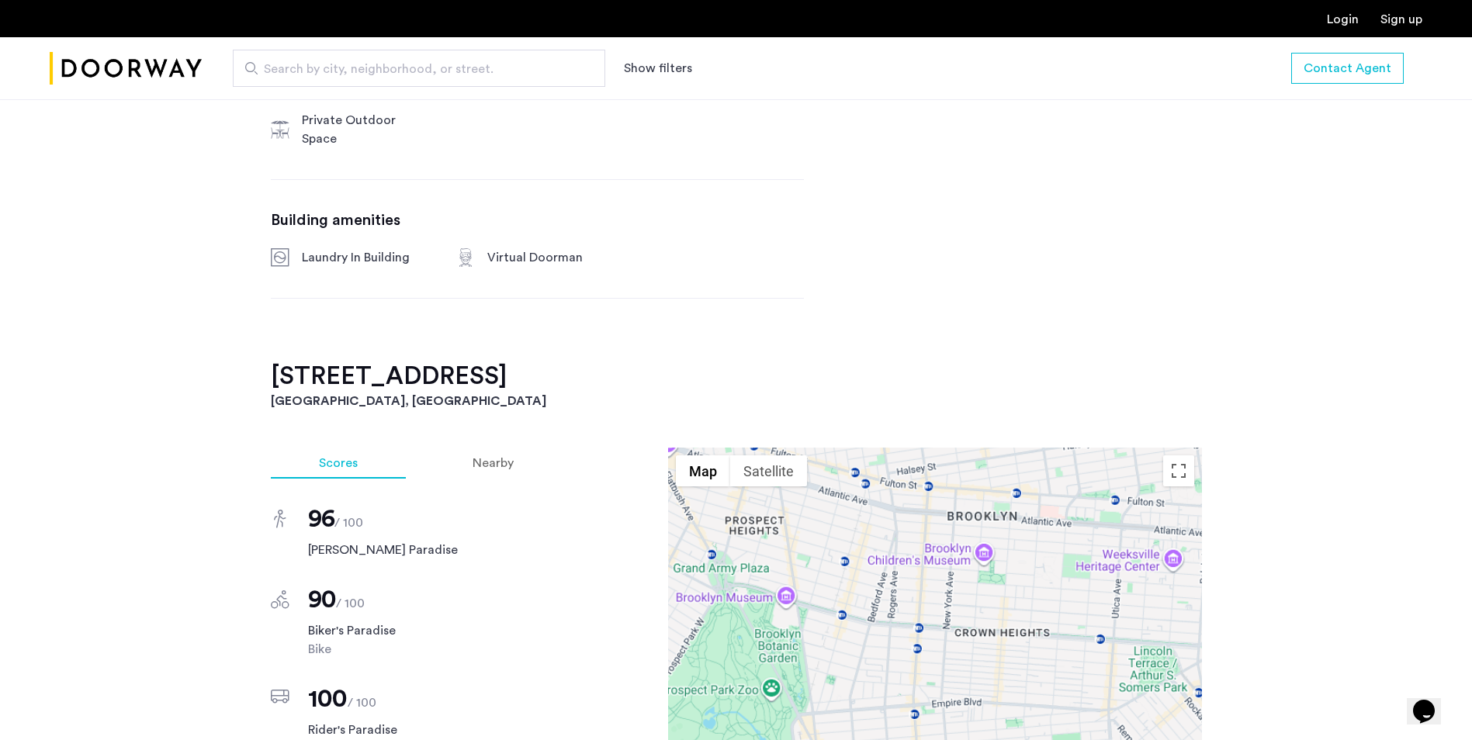
drag, startPoint x: 944, startPoint y: 507, endPoint x: 942, endPoint y: 514, distance: 8.1
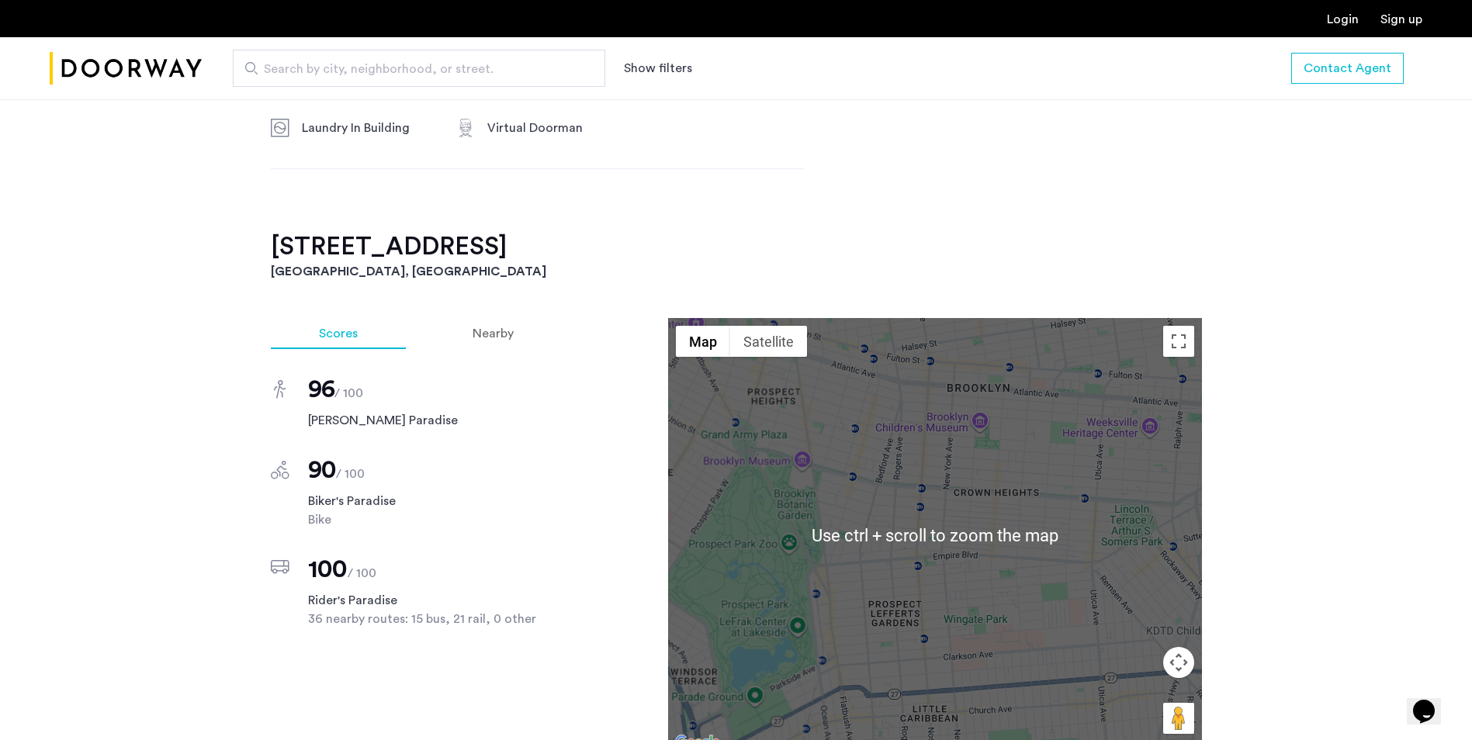
scroll to position [1215, 0]
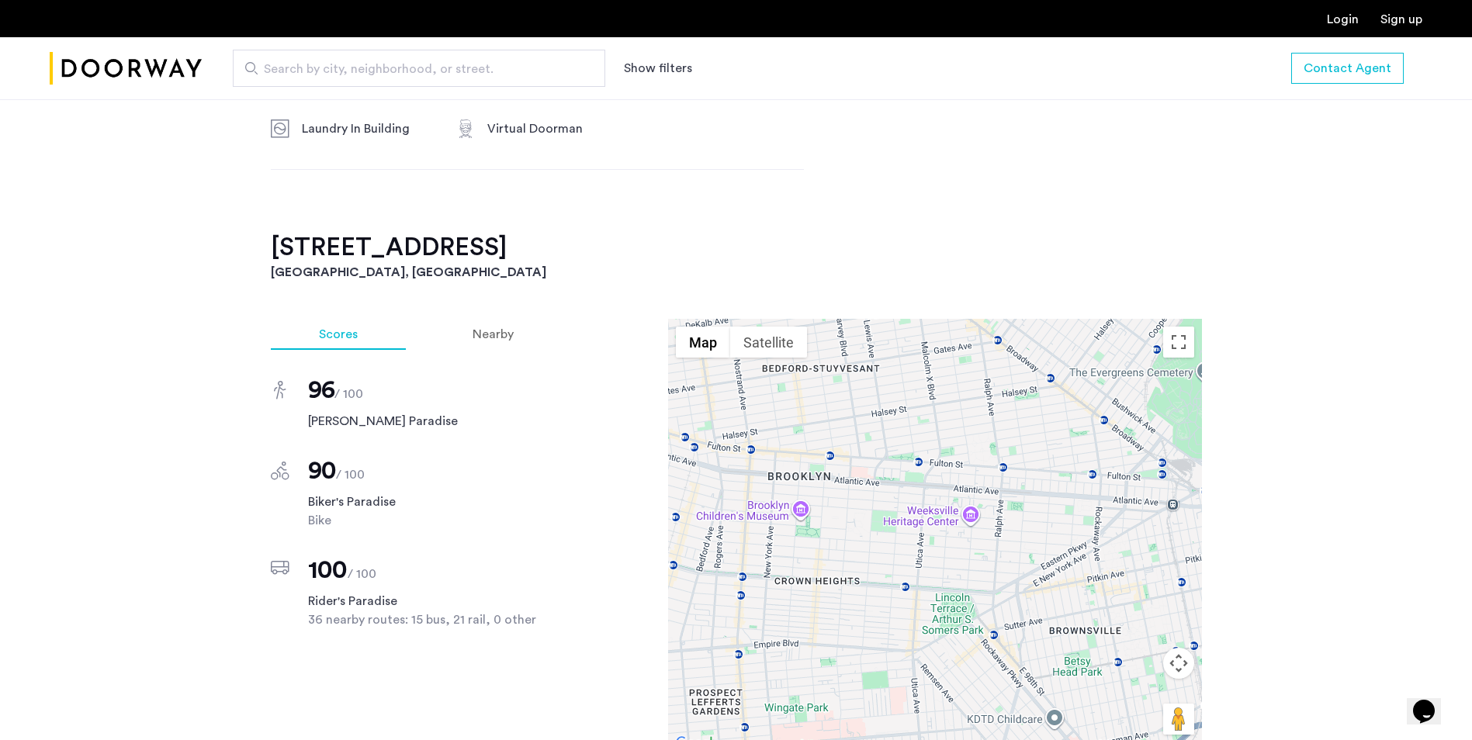
drag, startPoint x: 941, startPoint y: 483, endPoint x: 760, endPoint y: 575, distance: 203.0
click at [760, 575] on div at bounding box center [935, 536] width 534 height 434
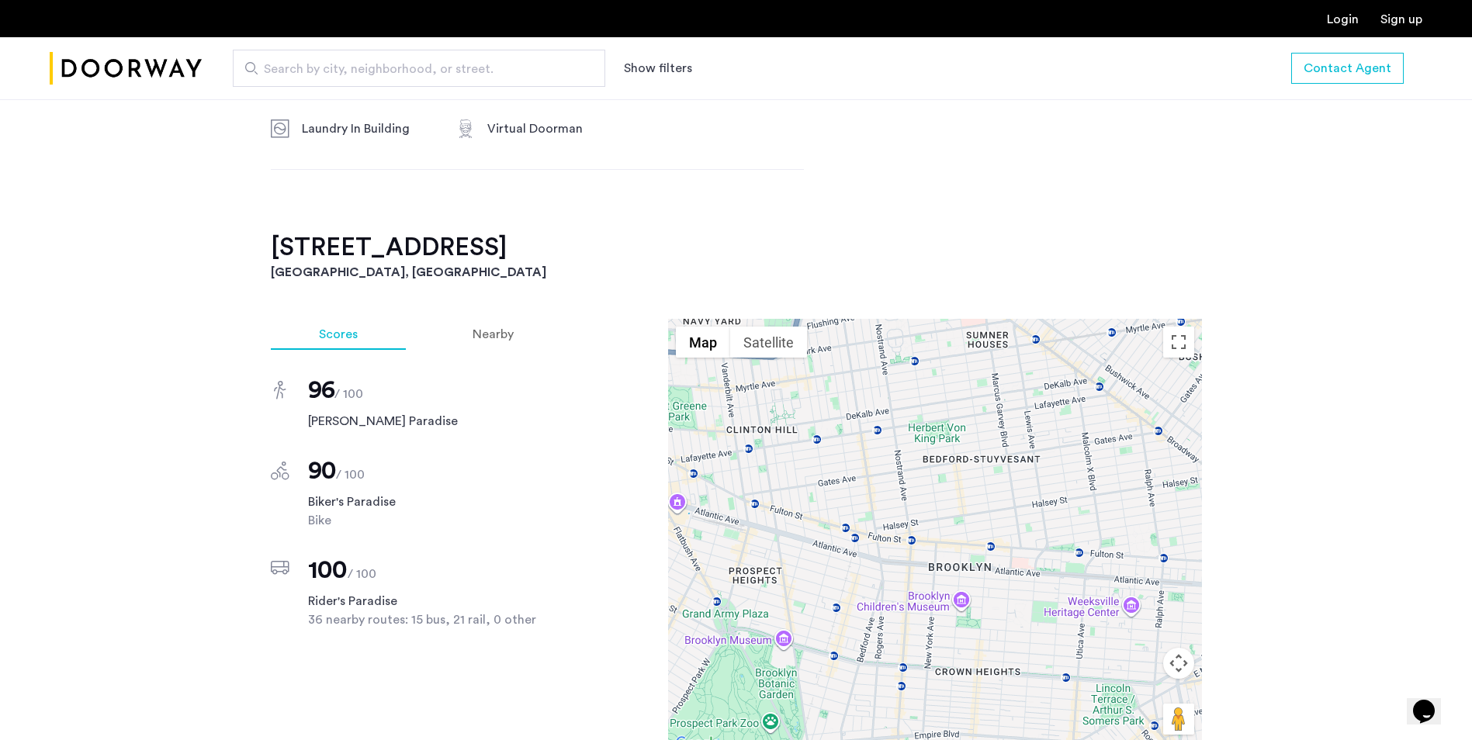
drag, startPoint x: 820, startPoint y: 488, endPoint x: 984, endPoint y: 580, distance: 188.6
click at [984, 580] on div at bounding box center [935, 536] width 534 height 434
click at [401, 75] on span "Search by city, neighborhood, or street." at bounding box center [413, 69] width 298 height 19
click at [401, 75] on input "Search by city, neighborhood, or street." at bounding box center [419, 68] width 372 height 37
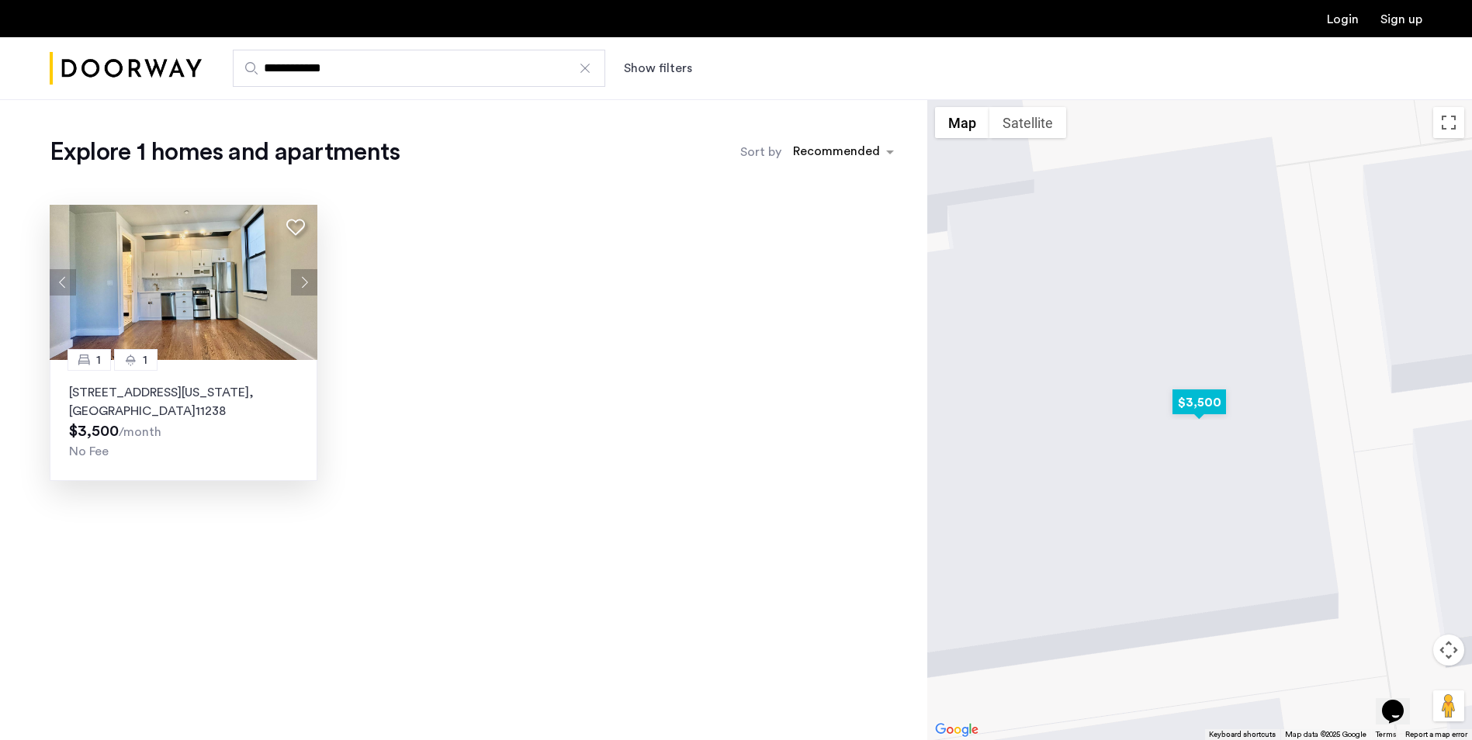
type input "**********"
click at [259, 296] on img at bounding box center [184, 282] width 268 height 155
